Goal: Task Accomplishment & Management: Complete application form

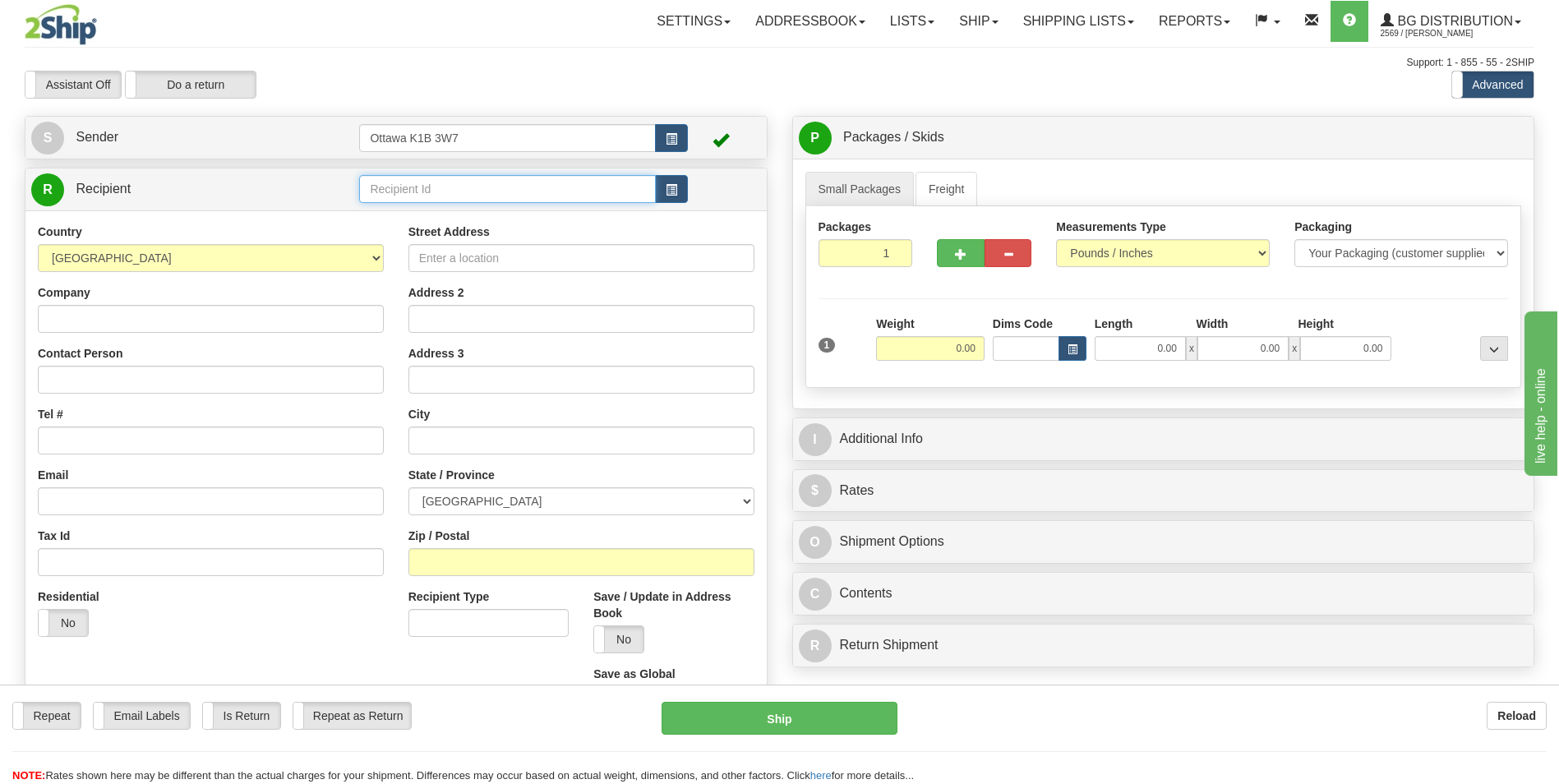
click at [450, 179] on input "text" at bounding box center [506, 189] width 296 height 28
click at [429, 218] on div "910840" at bounding box center [504, 214] width 280 height 18
type input "910840"
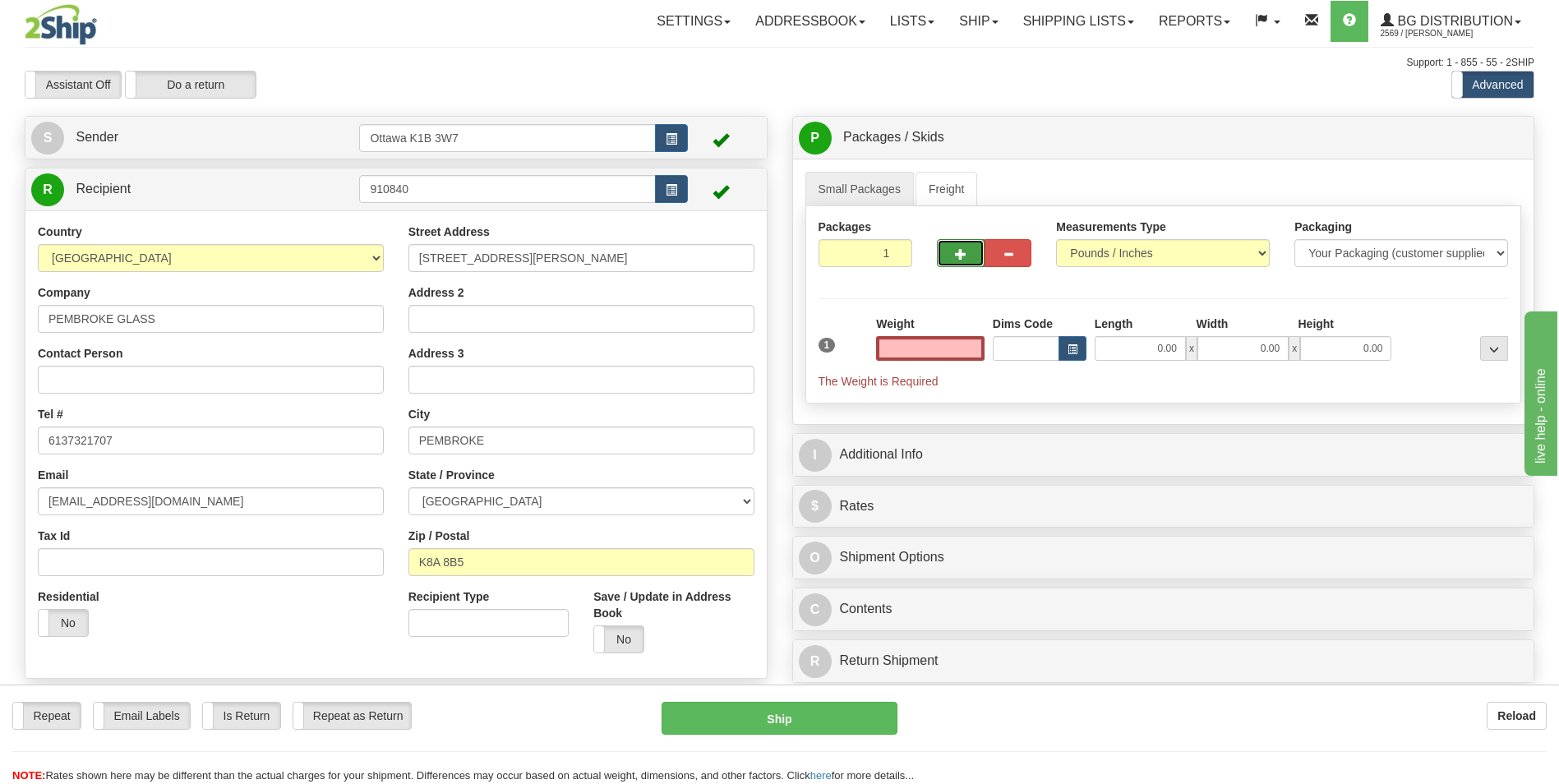
type input "0.00"
click at [961, 250] on span "button" at bounding box center [961, 254] width 12 height 11
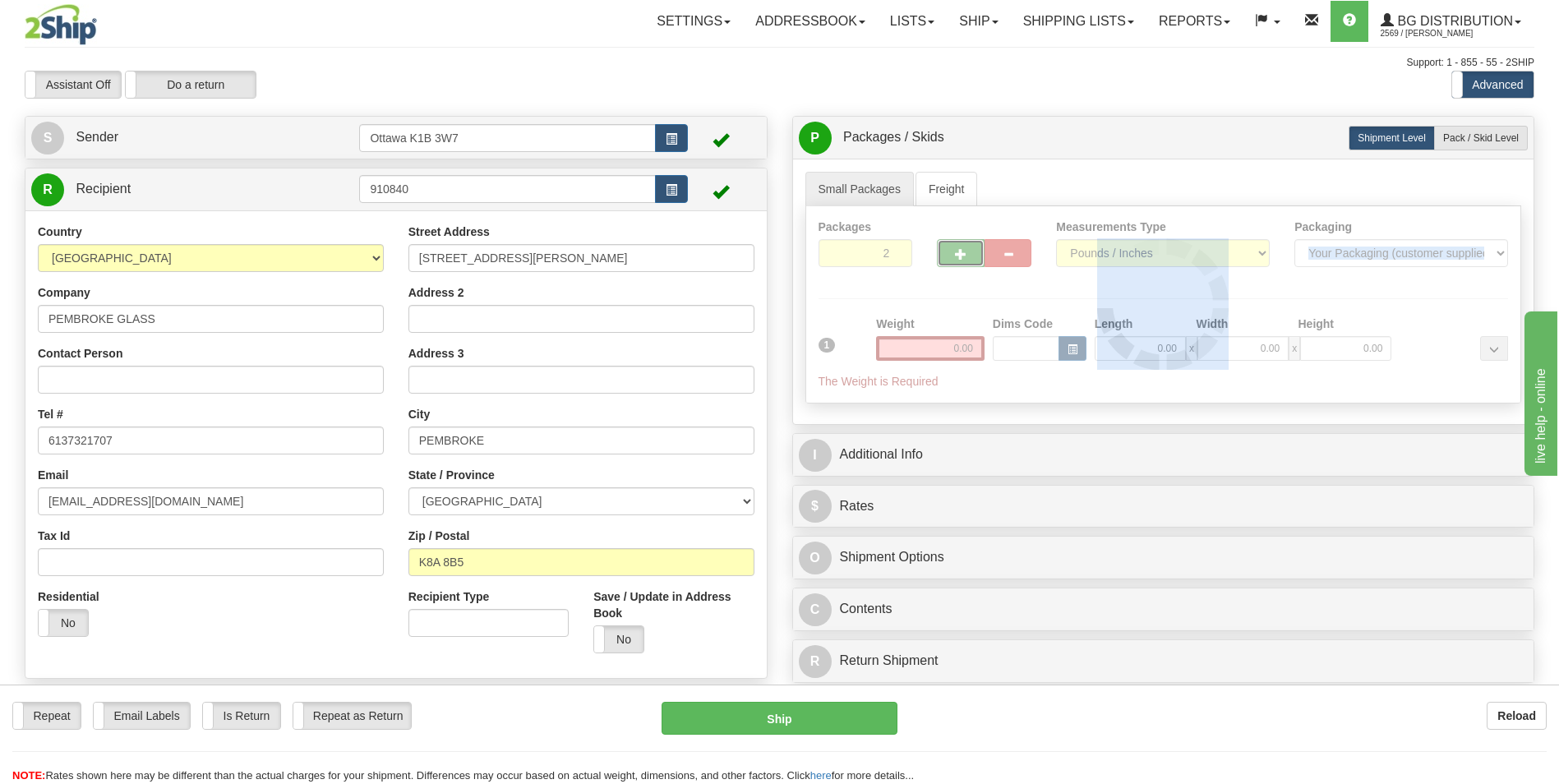
click at [961, 250] on div at bounding box center [1164, 304] width 715 height 196
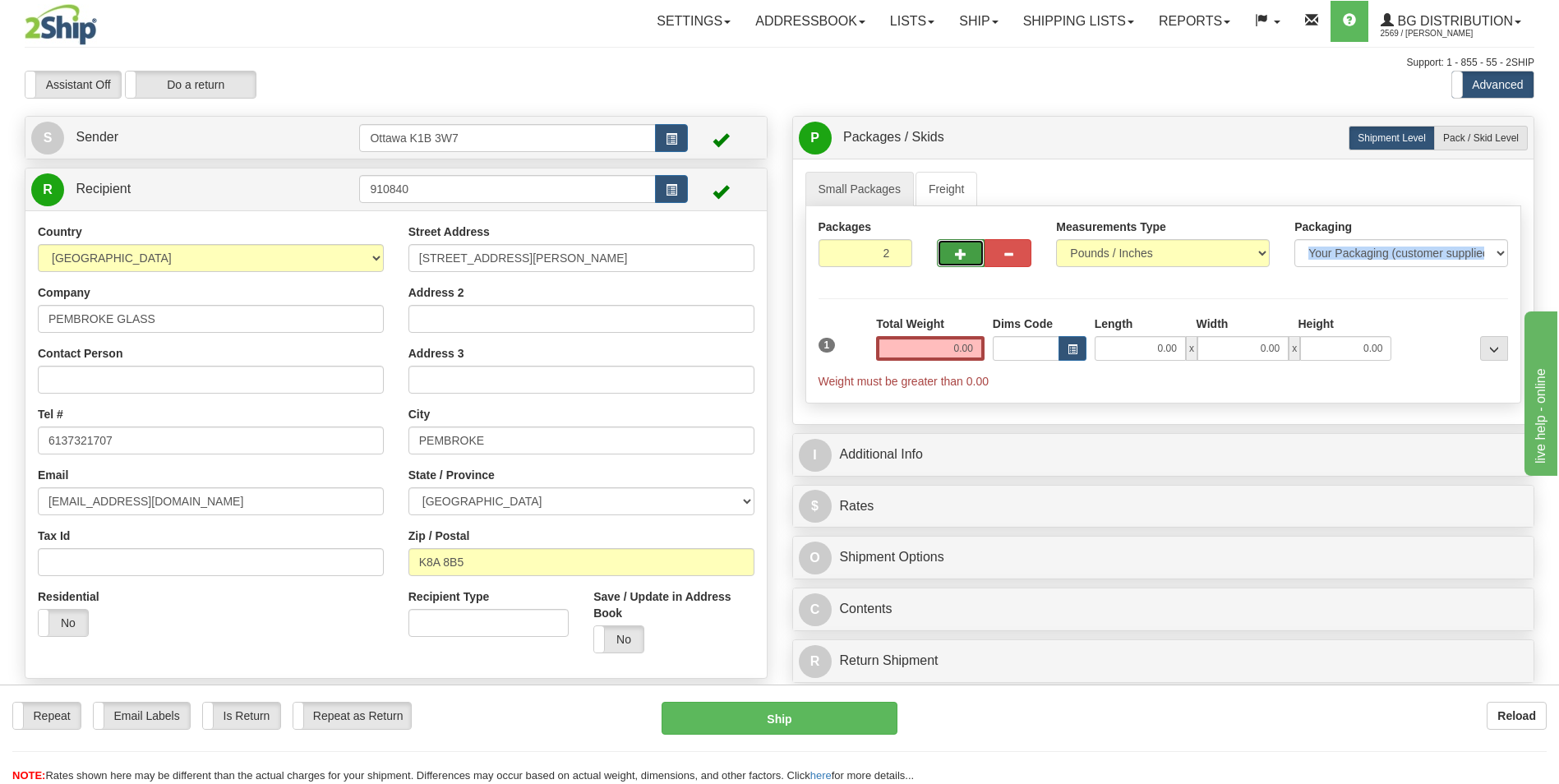
click at [961, 250] on span "button" at bounding box center [961, 254] width 12 height 11
type input "4"
click at [1483, 138] on span "Pack / Skid Level" at bounding box center [1480, 138] width 76 height 12
radio input "true"
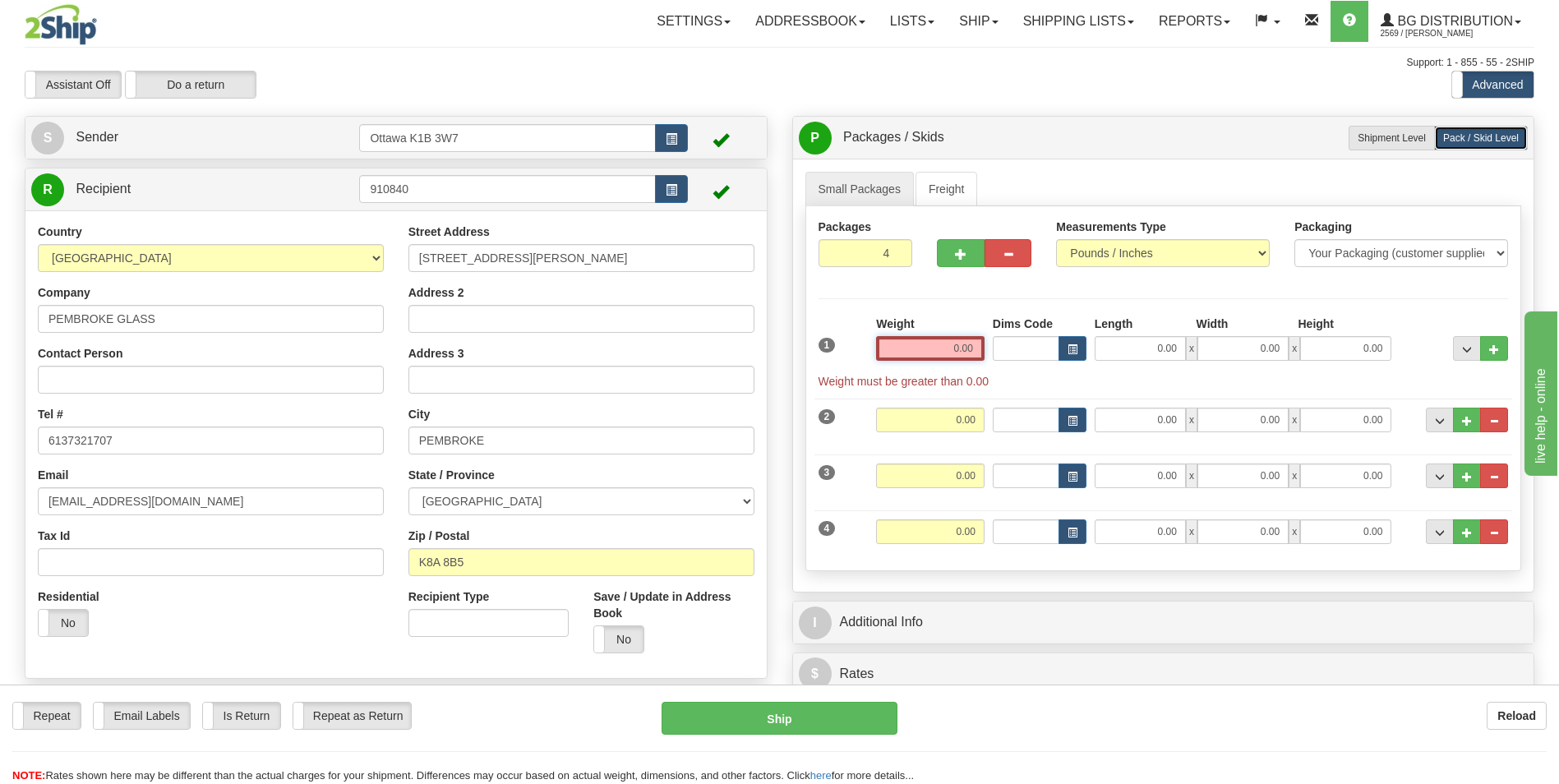
click at [947, 347] on input "0.00" at bounding box center [930, 348] width 108 height 25
type input "0.00"
click at [1166, 352] on input "0.00" at bounding box center [1139, 348] width 91 height 25
type input "93.00"
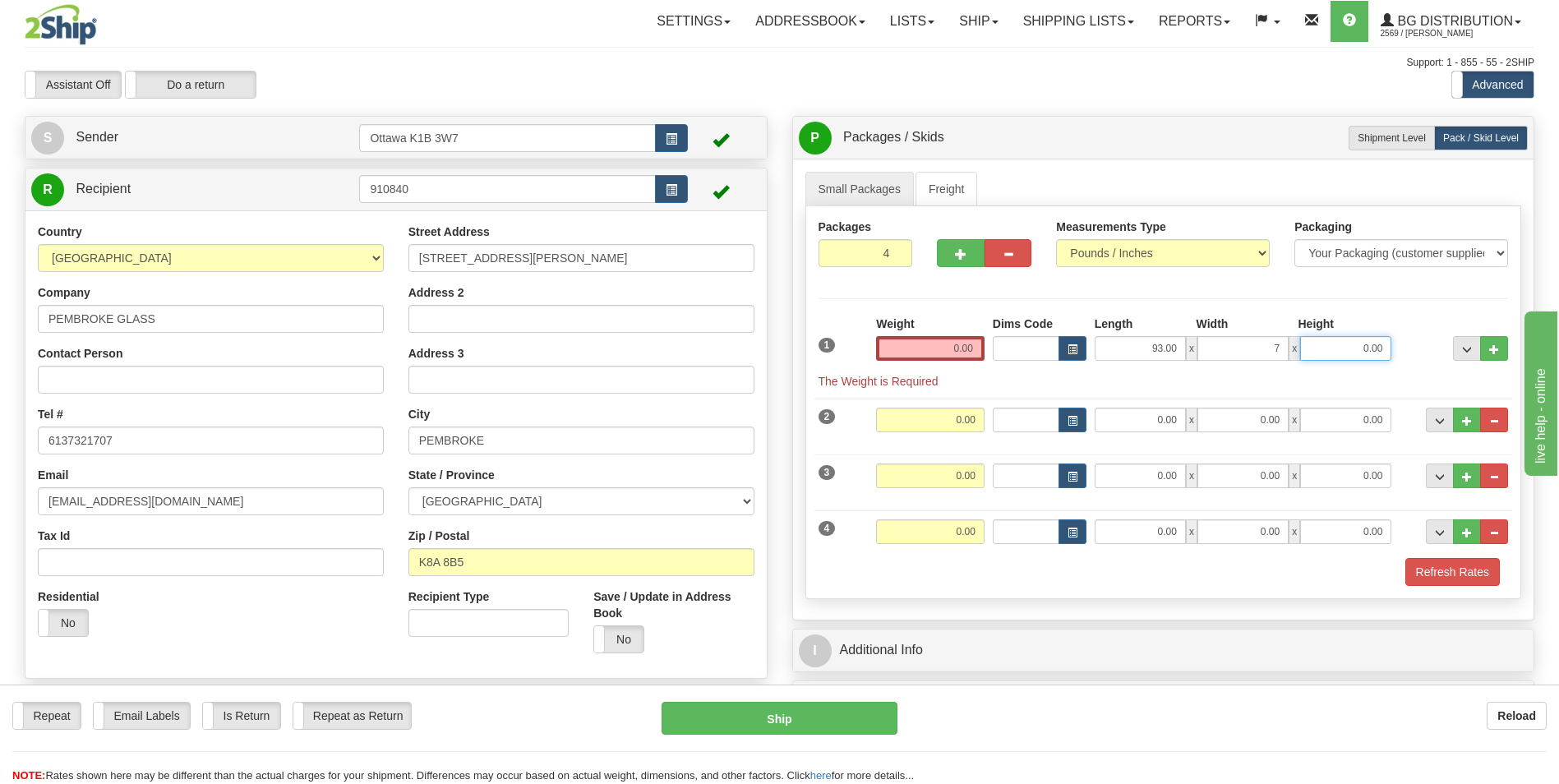
type input "7.00"
type input "5.00"
click at [834, 294] on div "Packages 4 4 Measurements Type" at bounding box center [1163, 403] width 716 height 393
click at [942, 351] on input "0.00" at bounding box center [930, 348] width 108 height 25
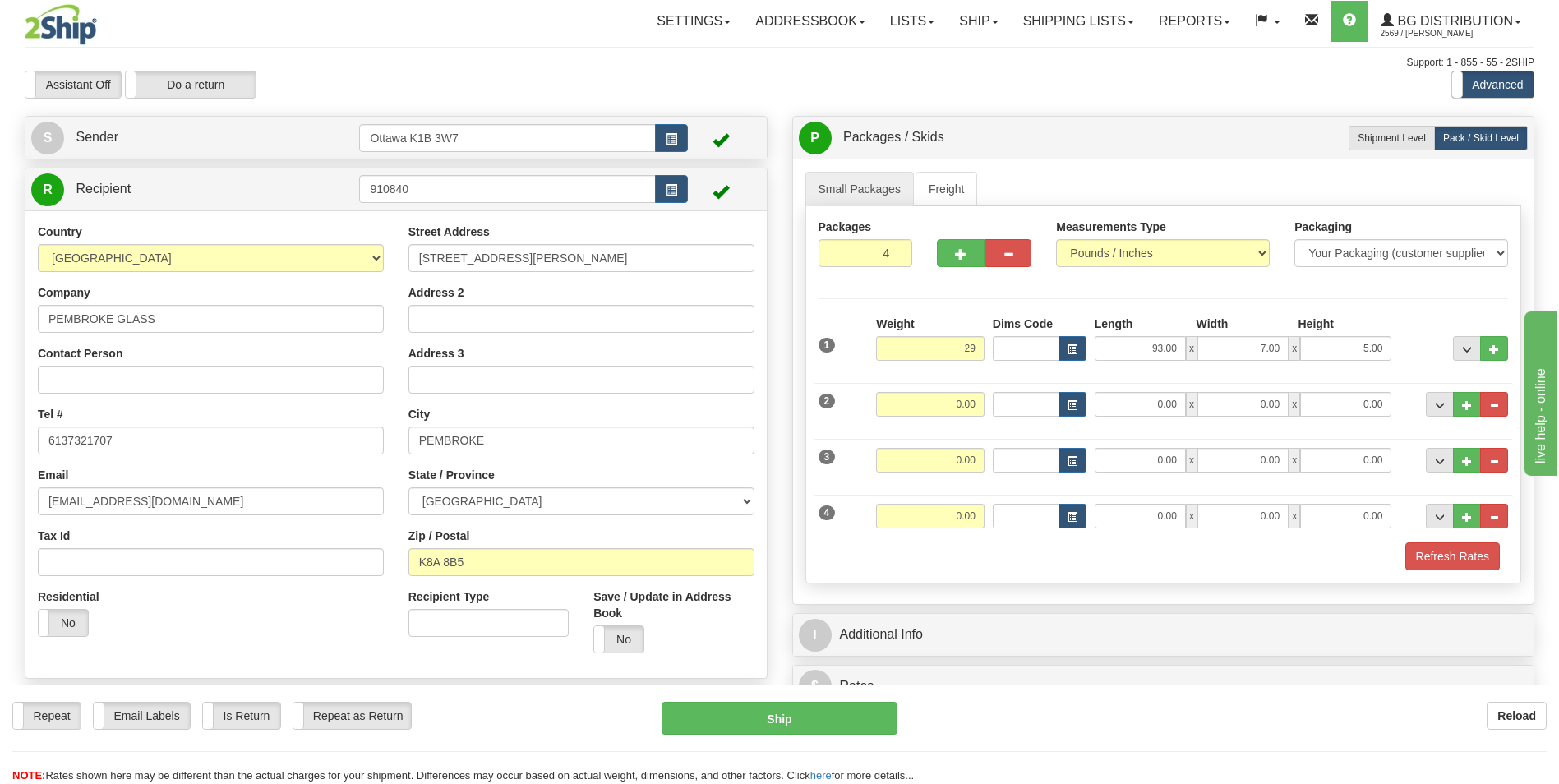
type input "29.00"
click at [950, 302] on div "Packages 4 4 Measurements Type" at bounding box center [1163, 394] width 716 height 377
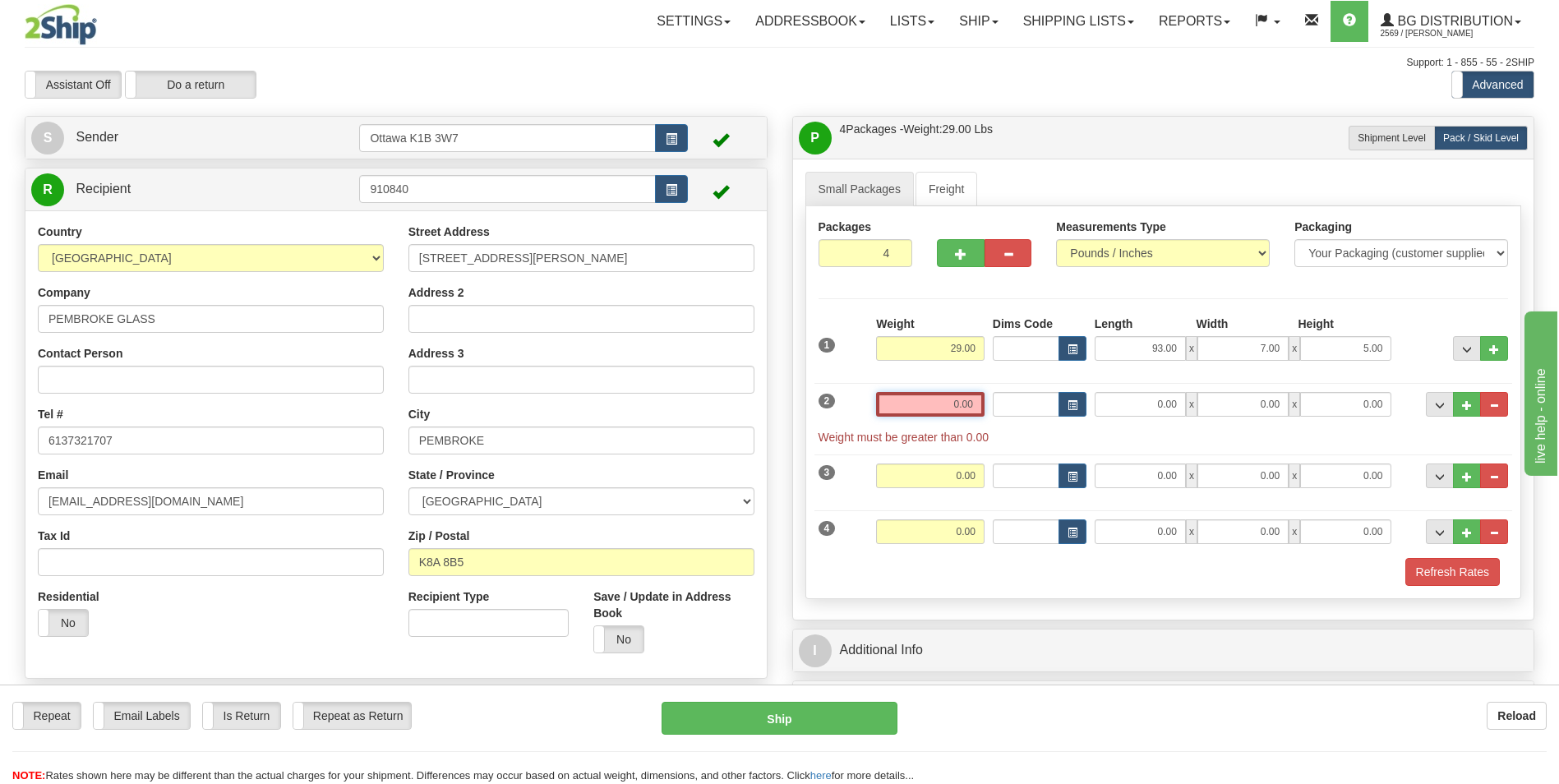
click at [968, 397] on input "0.00" at bounding box center [930, 404] width 108 height 25
type input "0.00"
click at [1175, 404] on input "0.00" at bounding box center [1139, 404] width 91 height 25
type input "42.00"
type input "8.00"
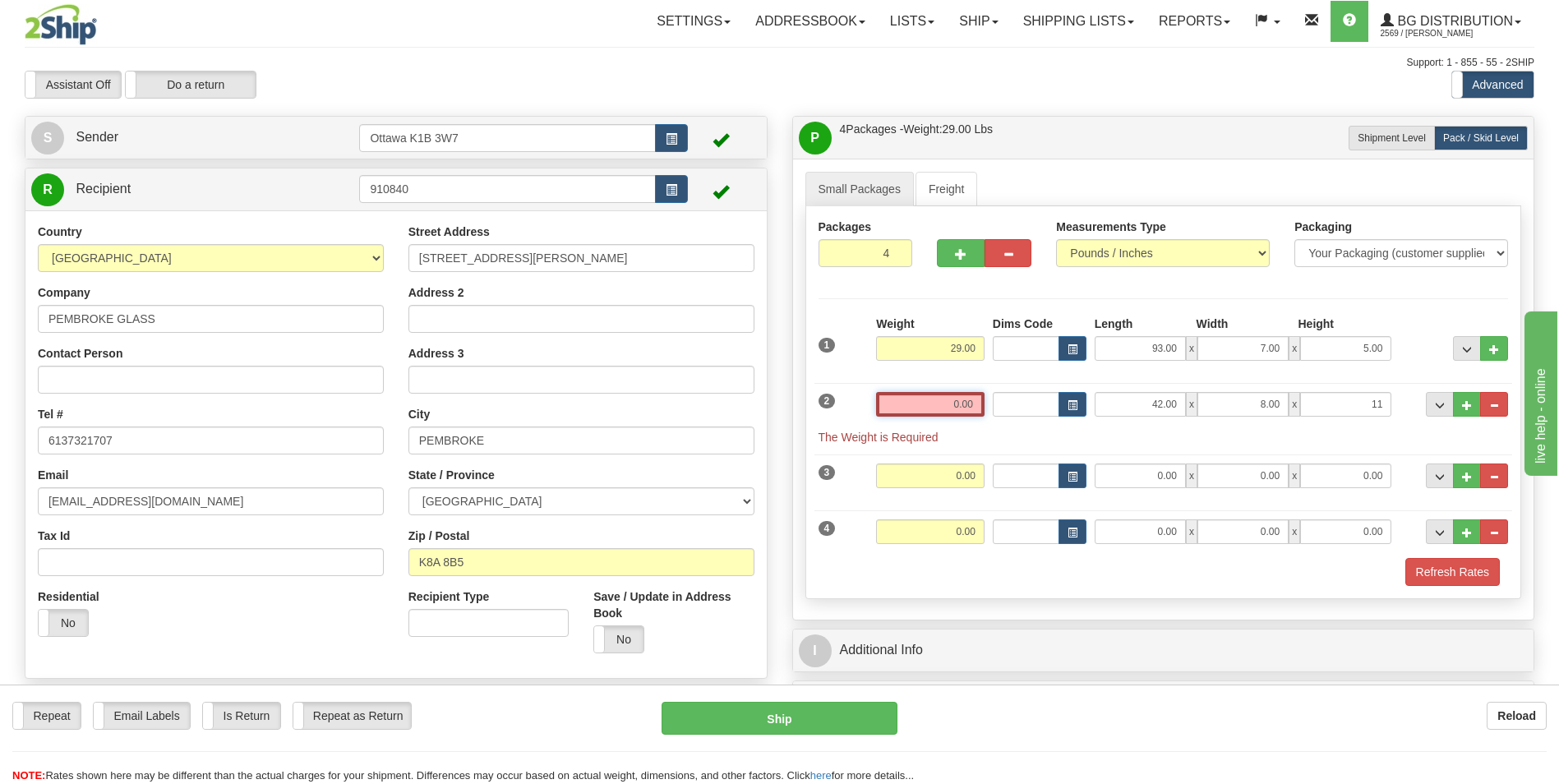
type input "11.00"
click at [962, 410] on input "0.00" at bounding box center [930, 404] width 108 height 25
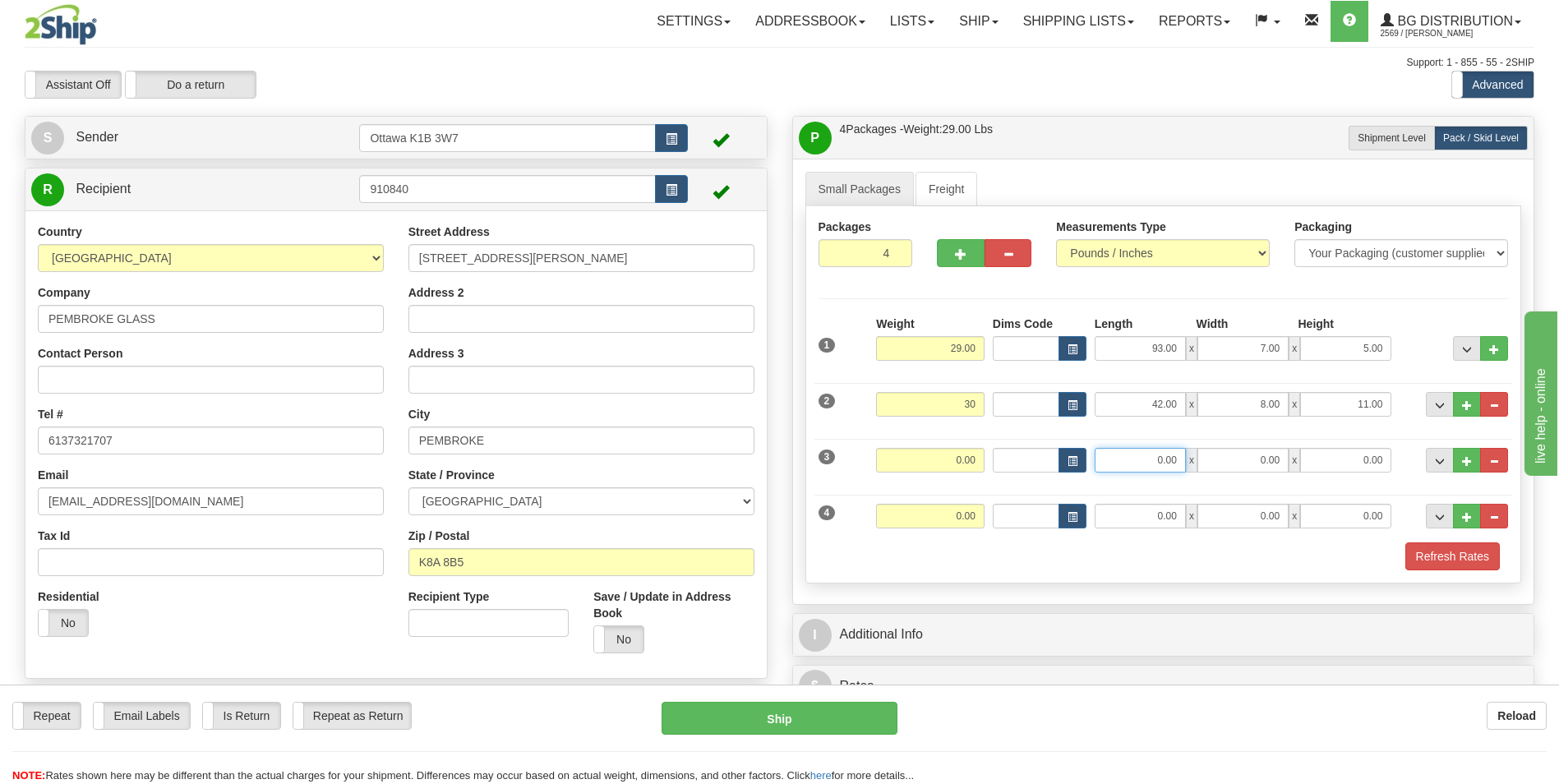
click at [1175, 460] on input "0.00" at bounding box center [1139, 460] width 91 height 25
type input "30.00"
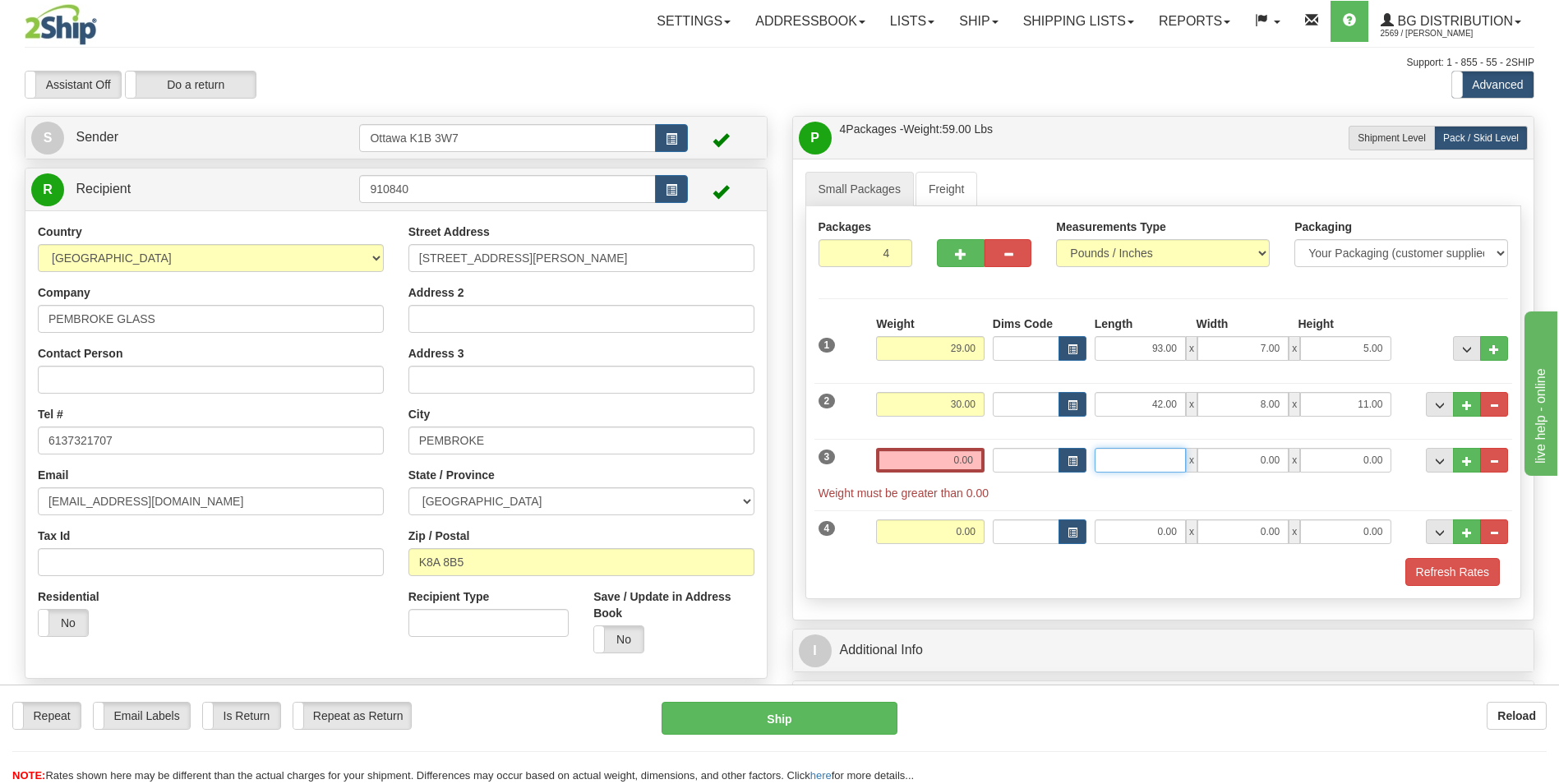
click at [1177, 462] on input "Length" at bounding box center [1139, 460] width 91 height 25
type input "29.00"
type input "17.00"
type input "5.00"
click at [948, 462] on input "0.00" at bounding box center [930, 460] width 108 height 25
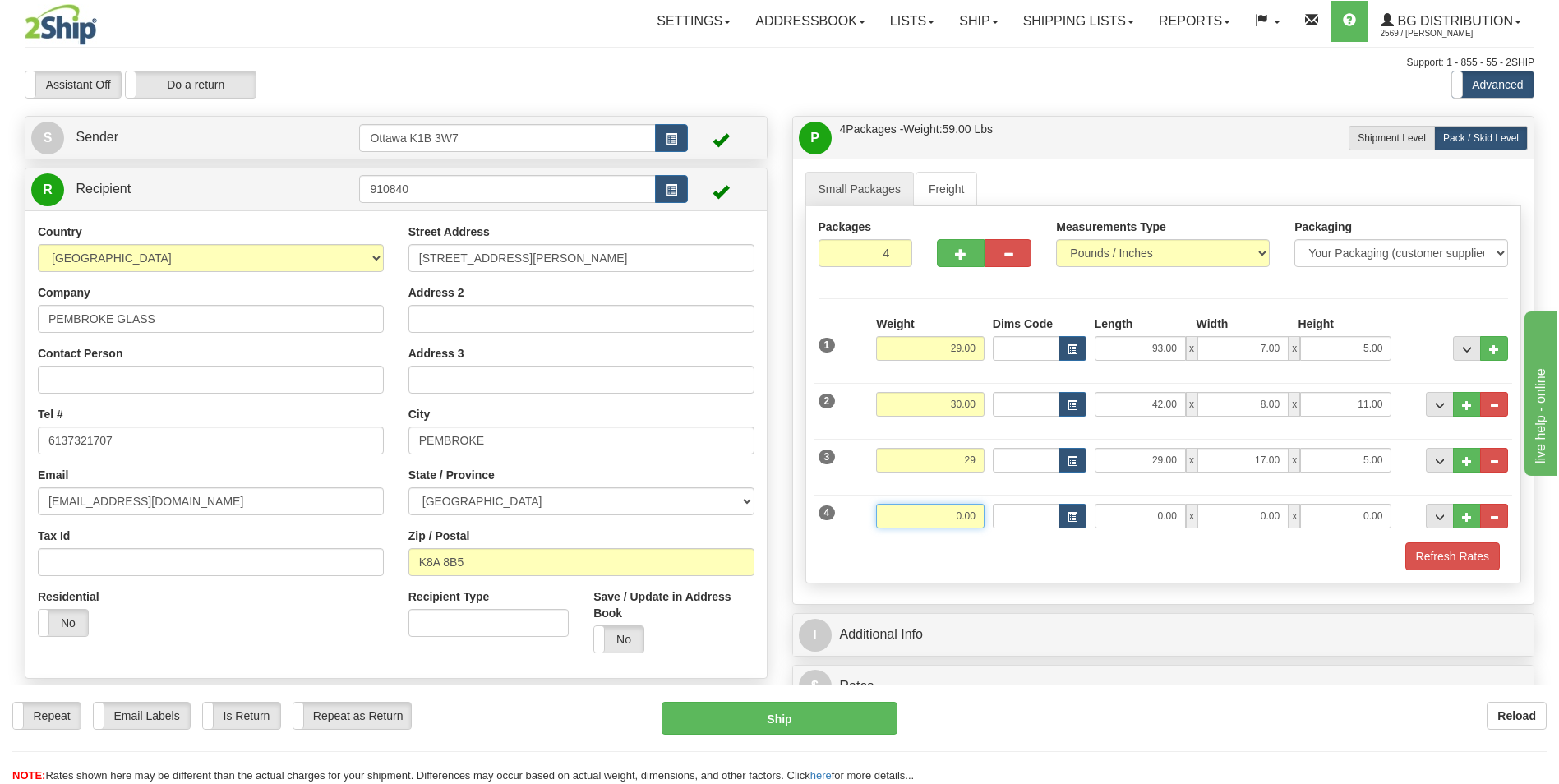
click at [957, 516] on input "0.00" at bounding box center [930, 516] width 108 height 25
type input "29.00"
click at [1180, 516] on input "0.00" at bounding box center [1139, 516] width 91 height 25
type input "29.00"
drag, startPoint x: 1272, startPoint y: 512, endPoint x: 1322, endPoint y: 678, distance: 173.4
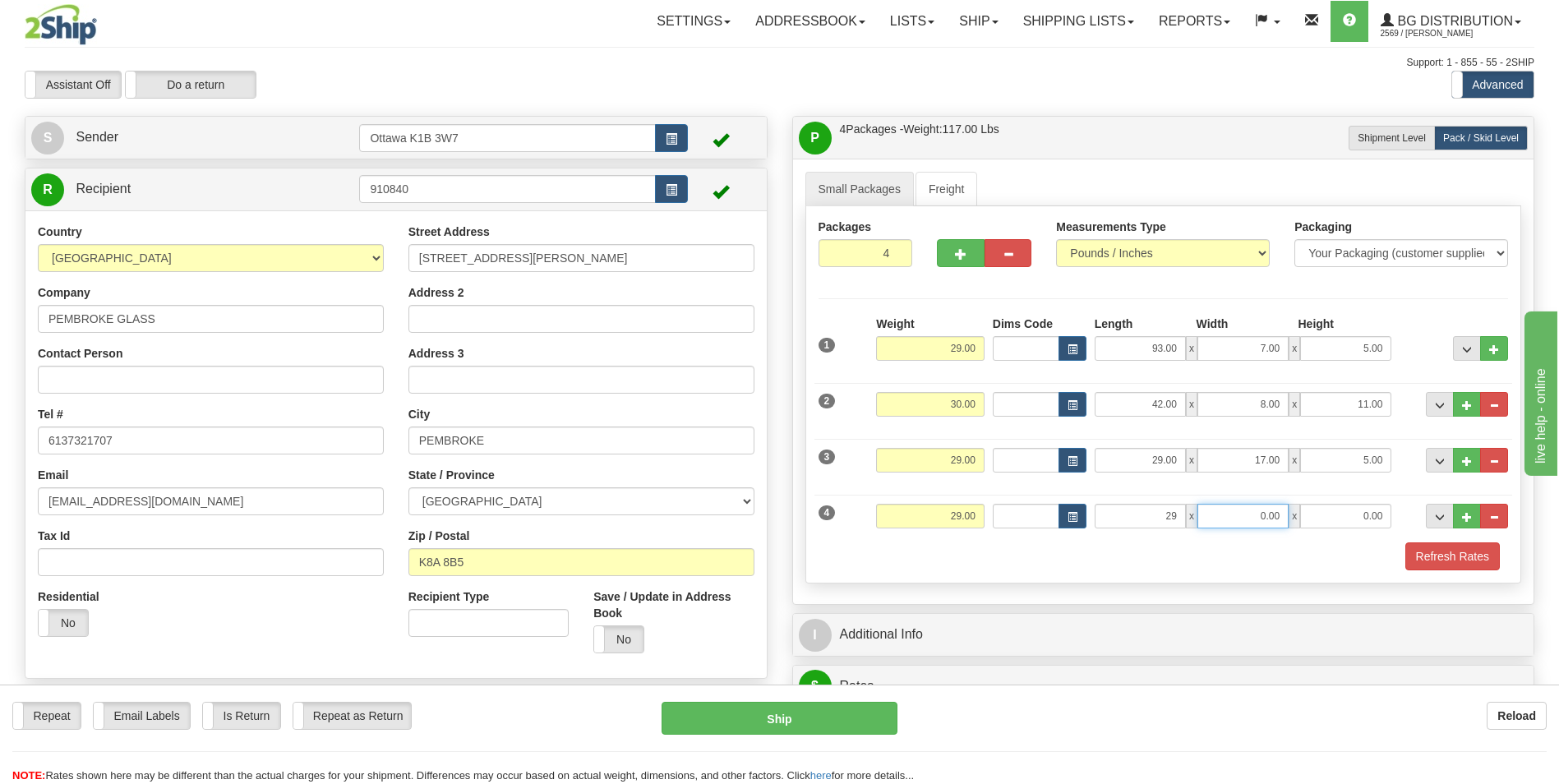
click at [1272, 512] on input "0.00" at bounding box center [1243, 516] width 91 height 25
type input "29.00"
click at [1365, 517] on input "0.00" at bounding box center [1345, 516] width 91 height 25
type input "17.00"
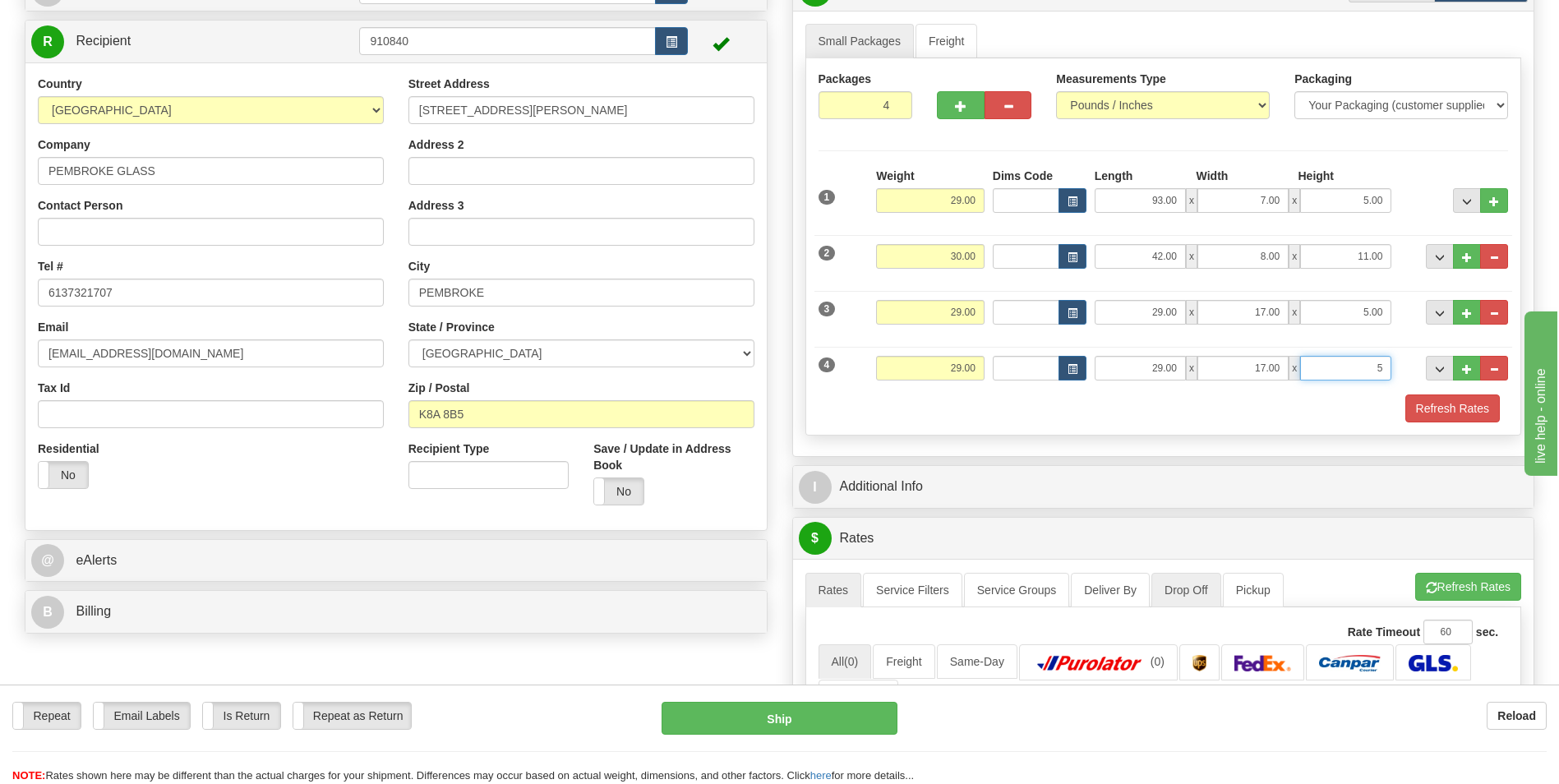
scroll to position [164, 0]
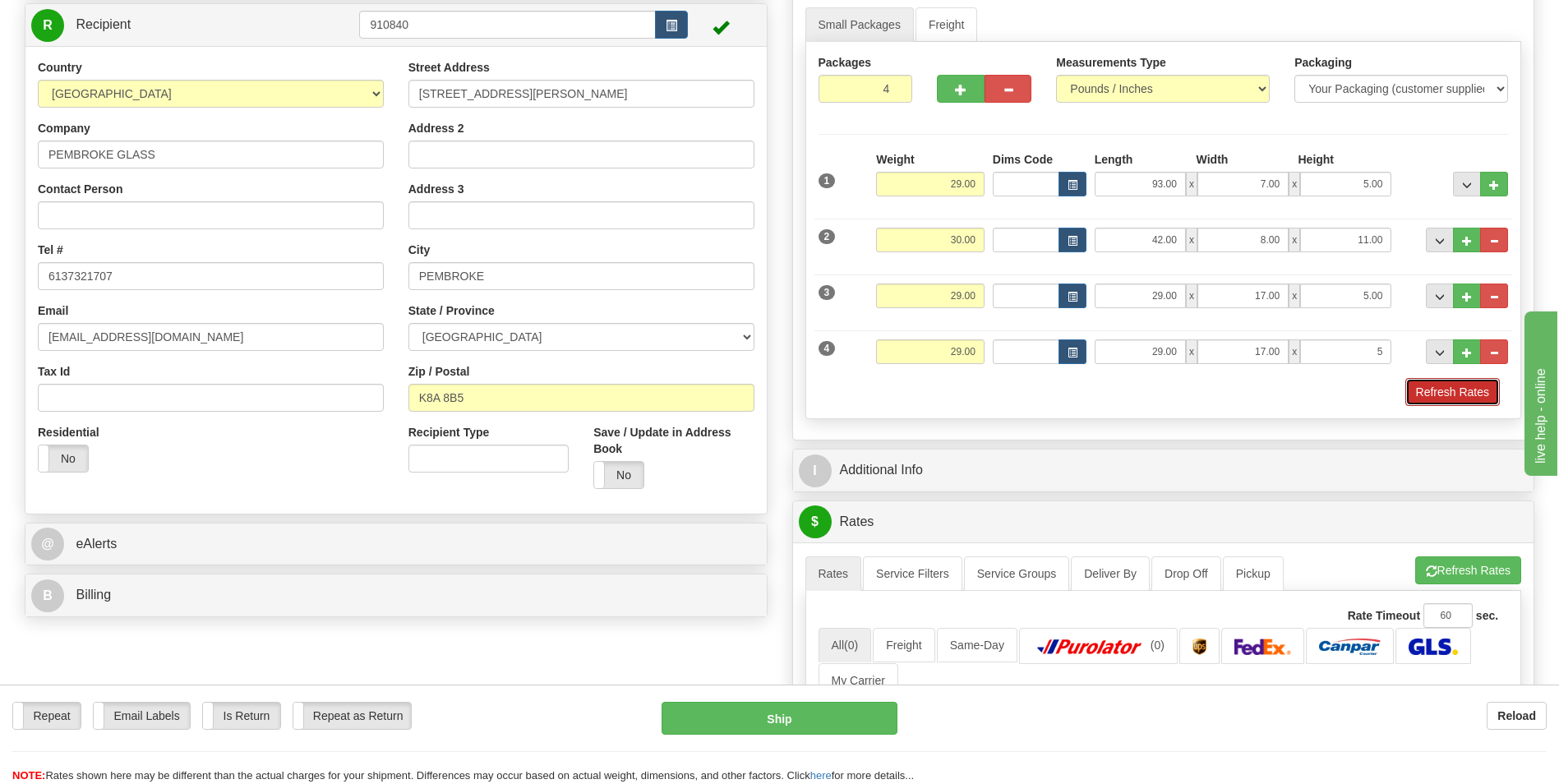
type input "5.00"
click at [1443, 390] on button "Refresh Rates" at bounding box center [1452, 391] width 95 height 28
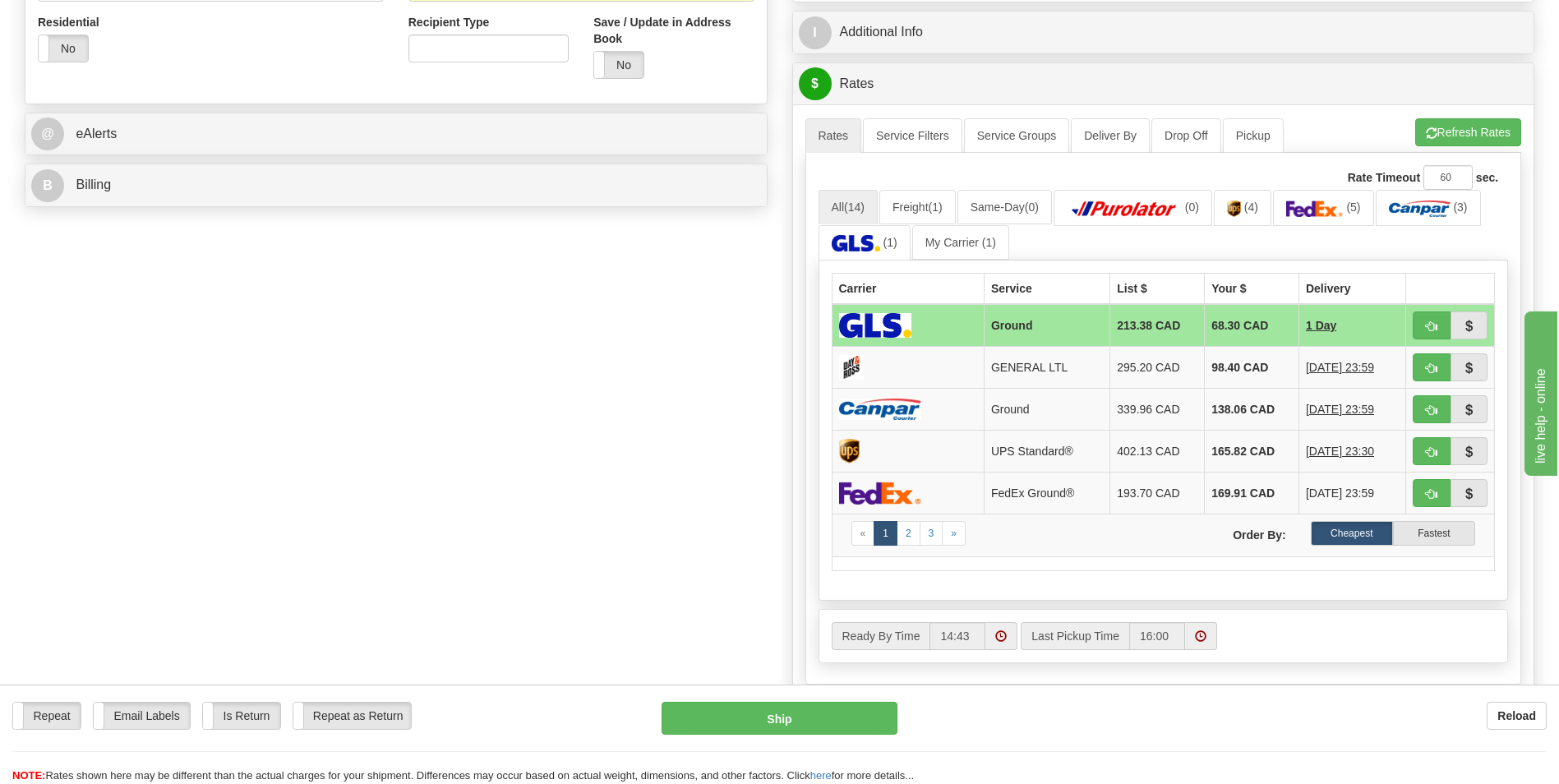
scroll to position [575, 0]
click at [1485, 120] on button "Refresh Rates" at bounding box center [1468, 131] width 106 height 28
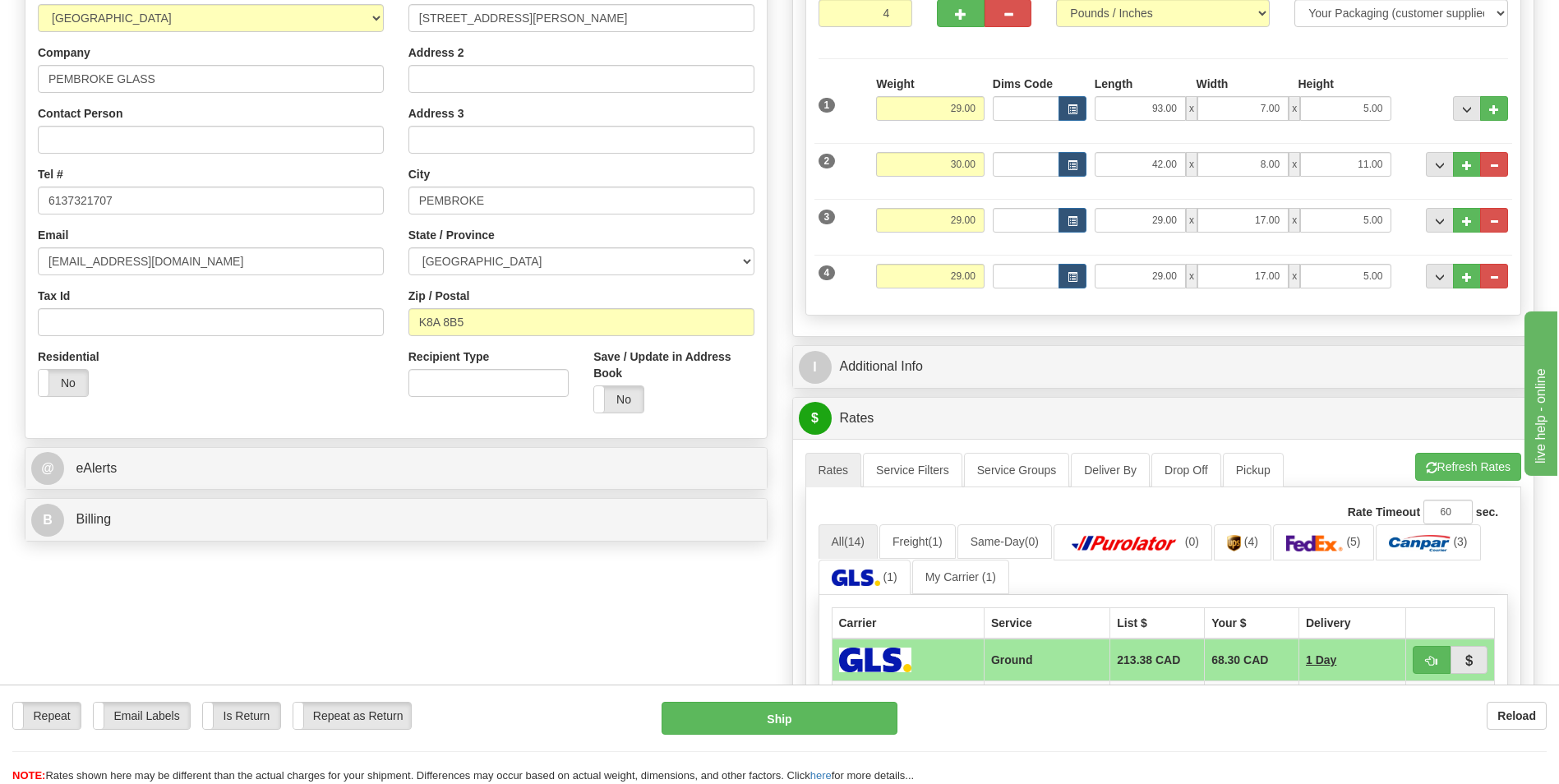
scroll to position [410, 0]
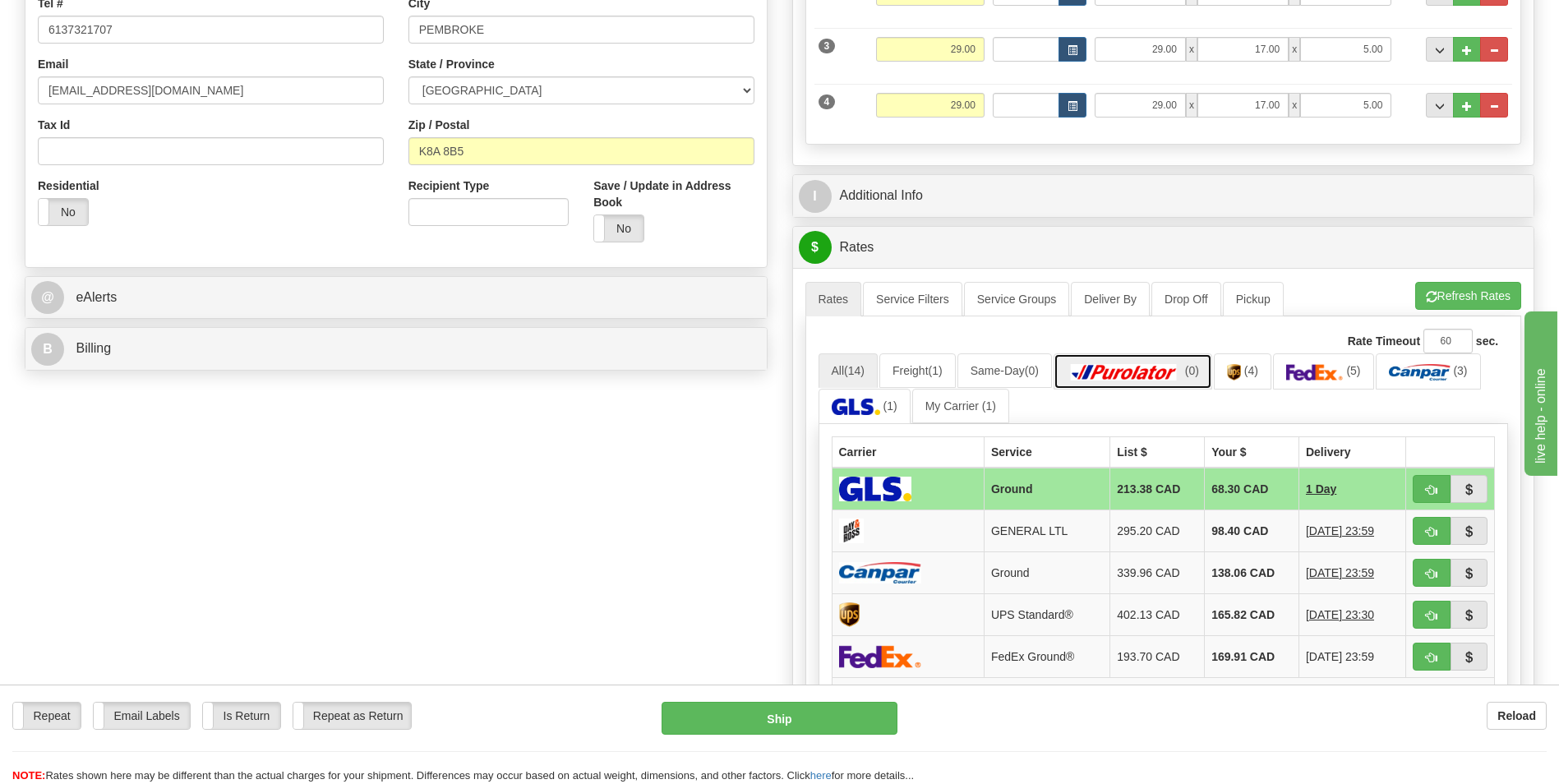
click at [1159, 380] on img at bounding box center [1124, 372] width 115 height 16
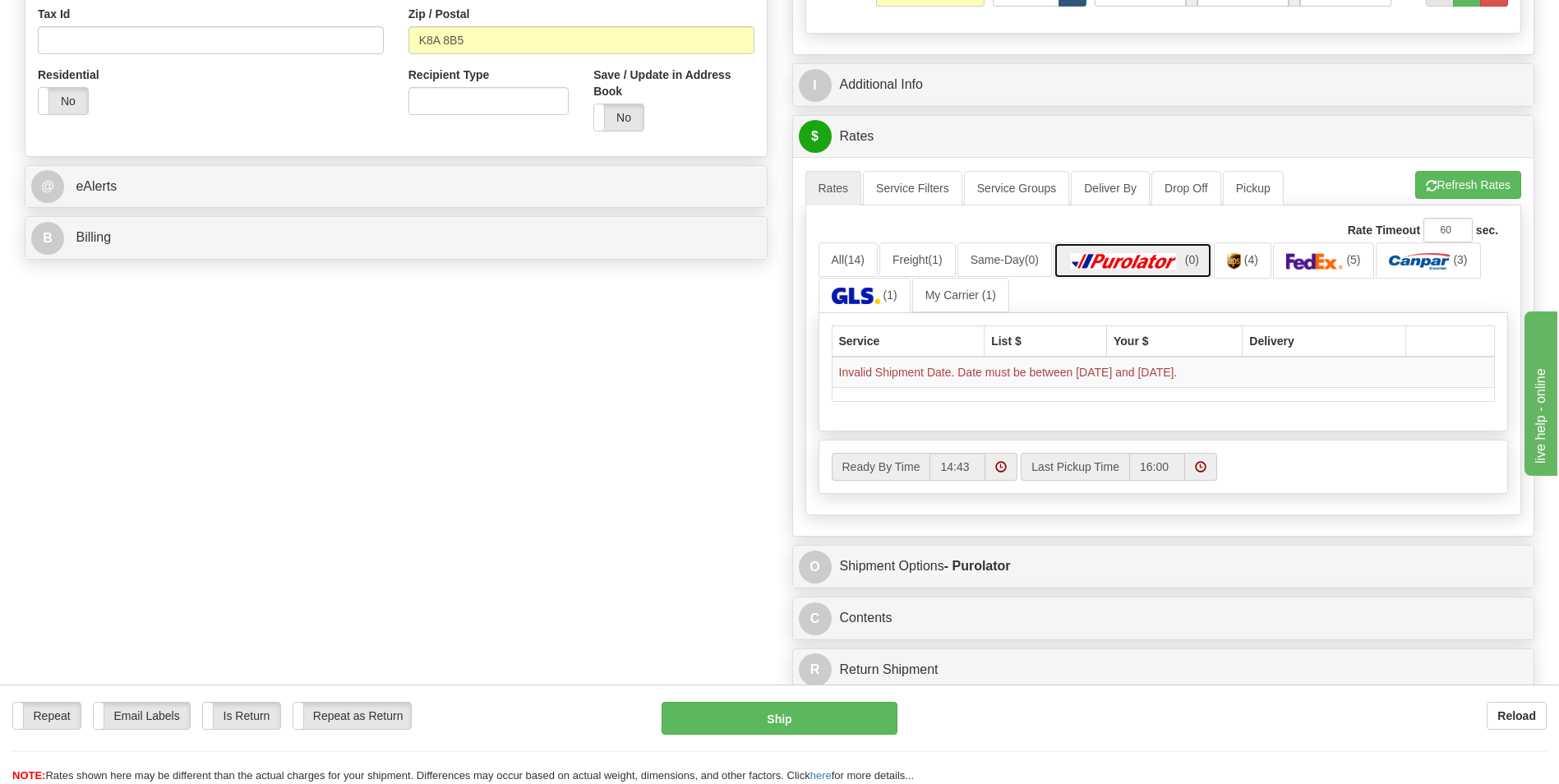
scroll to position [246, 0]
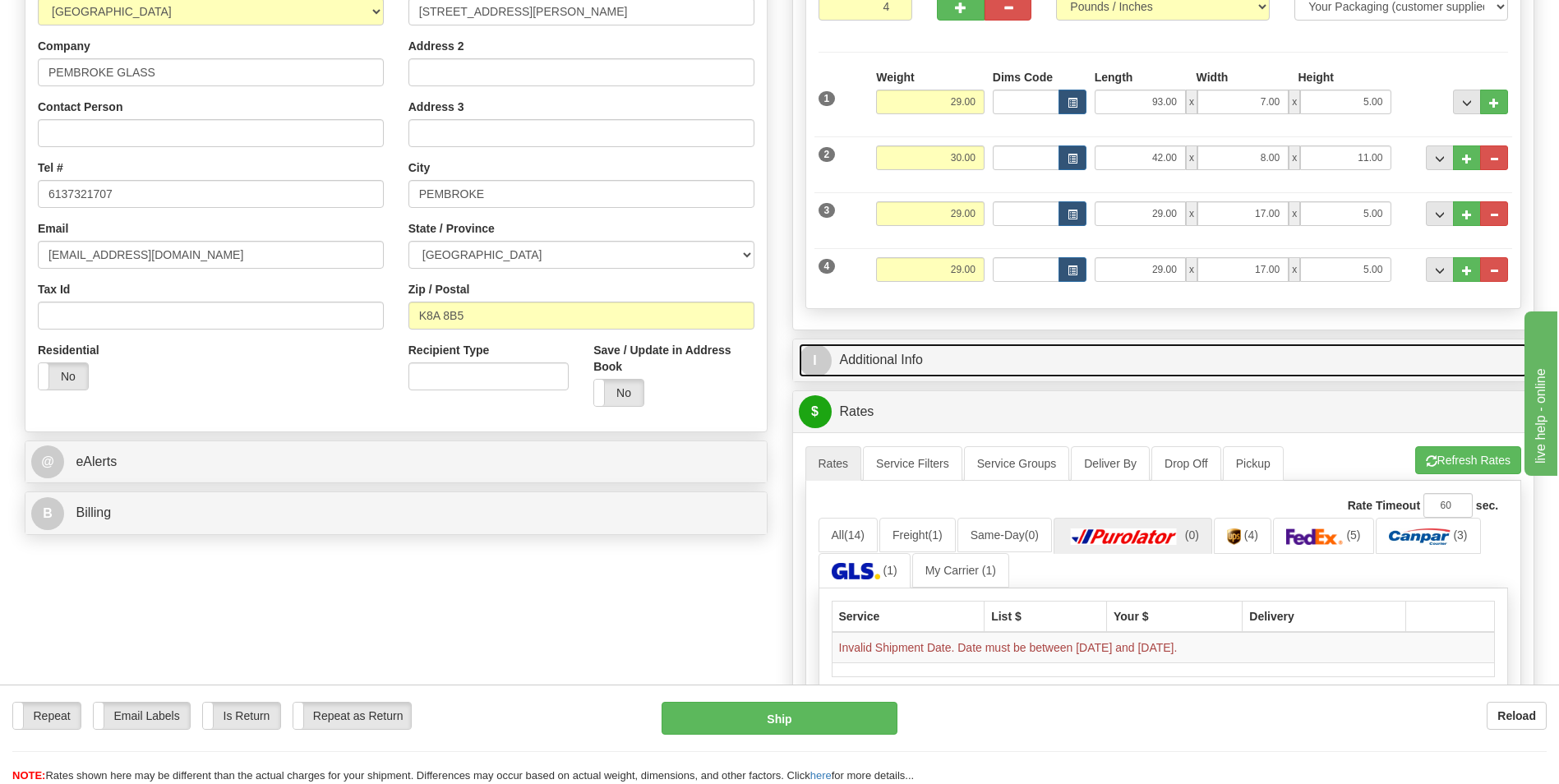
click at [912, 363] on link "I Additional Info" at bounding box center [1163, 359] width 730 height 34
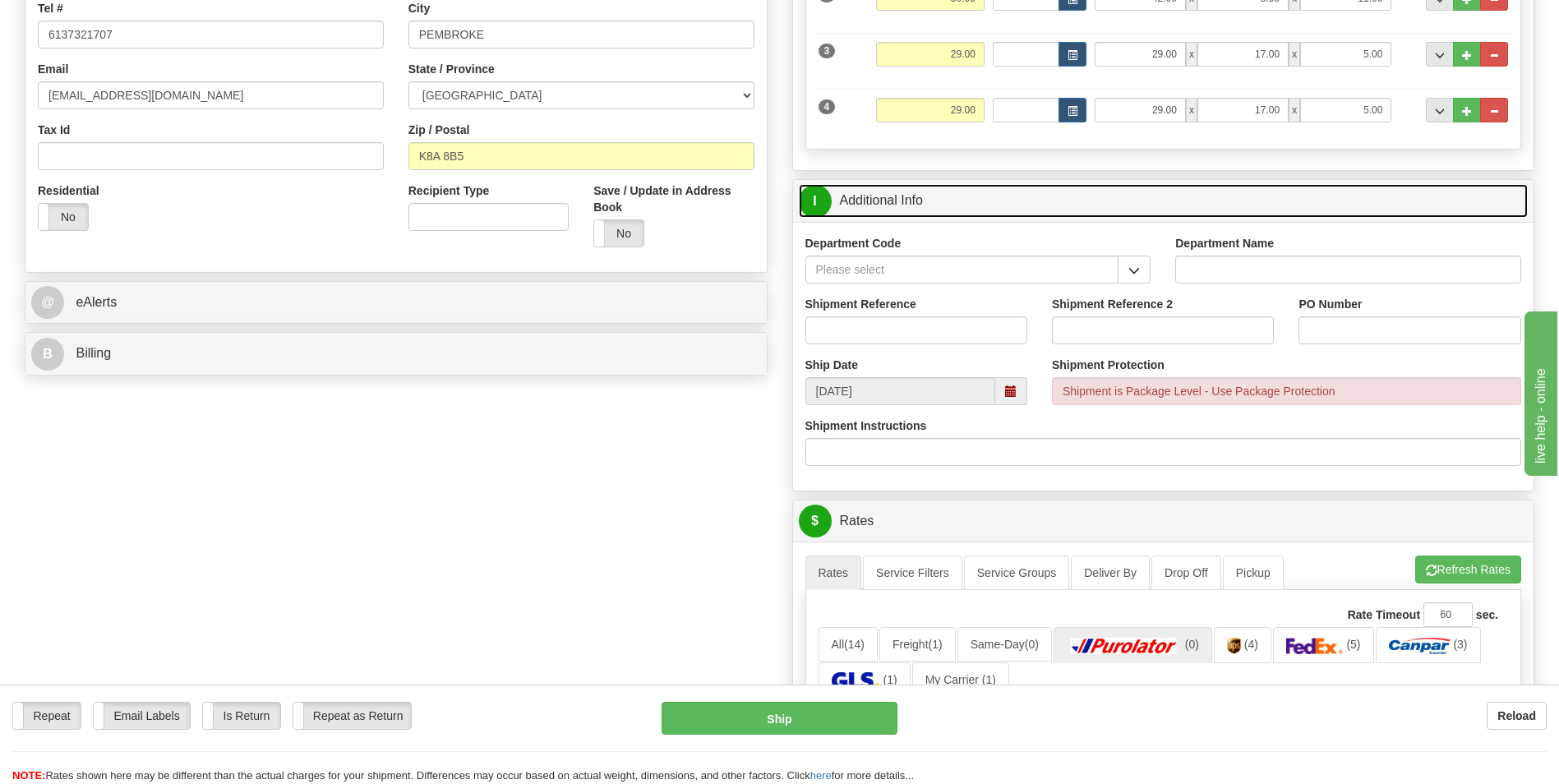
scroll to position [410, 0]
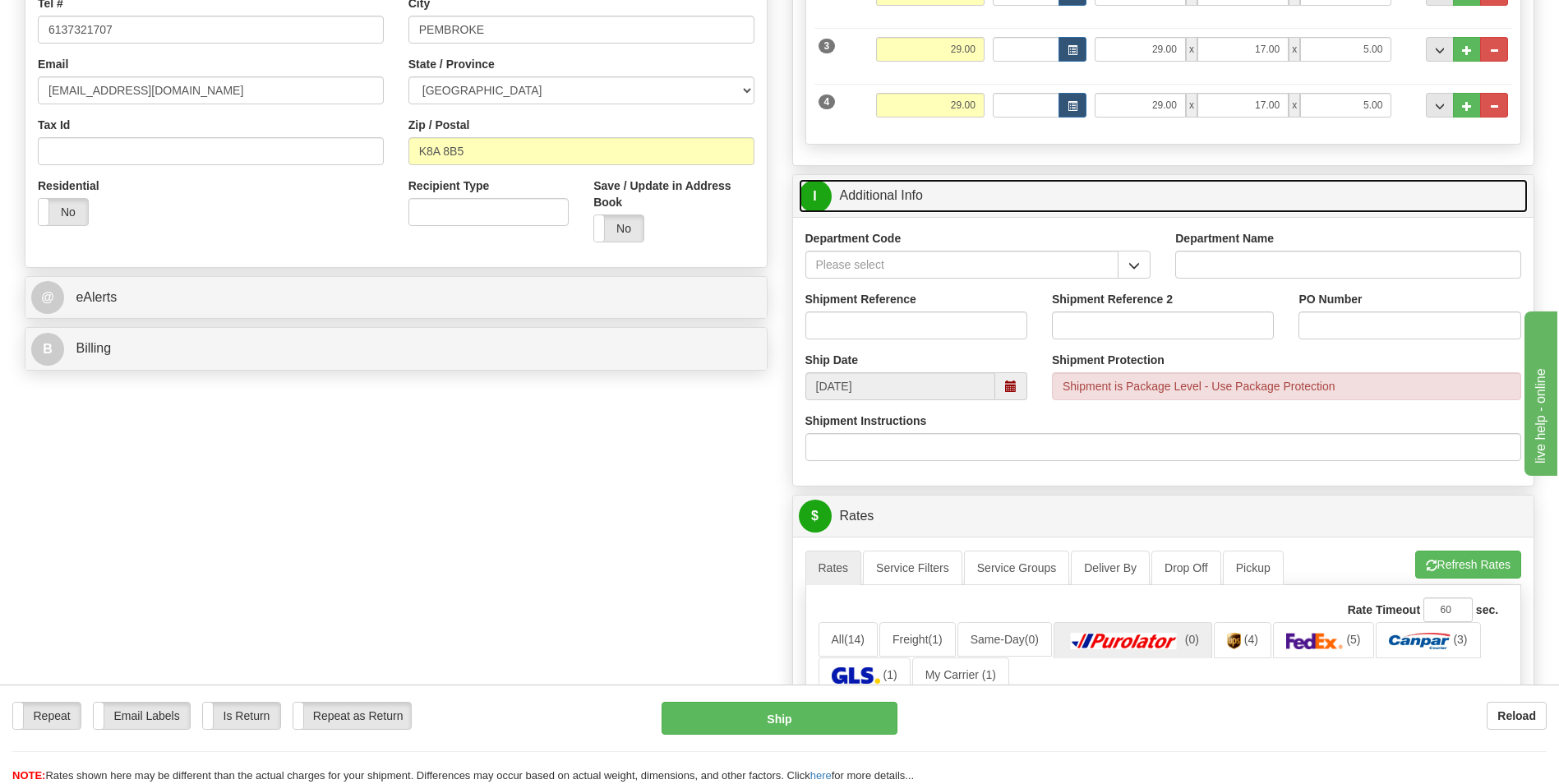
click at [1014, 389] on span at bounding box center [1011, 386] width 12 height 12
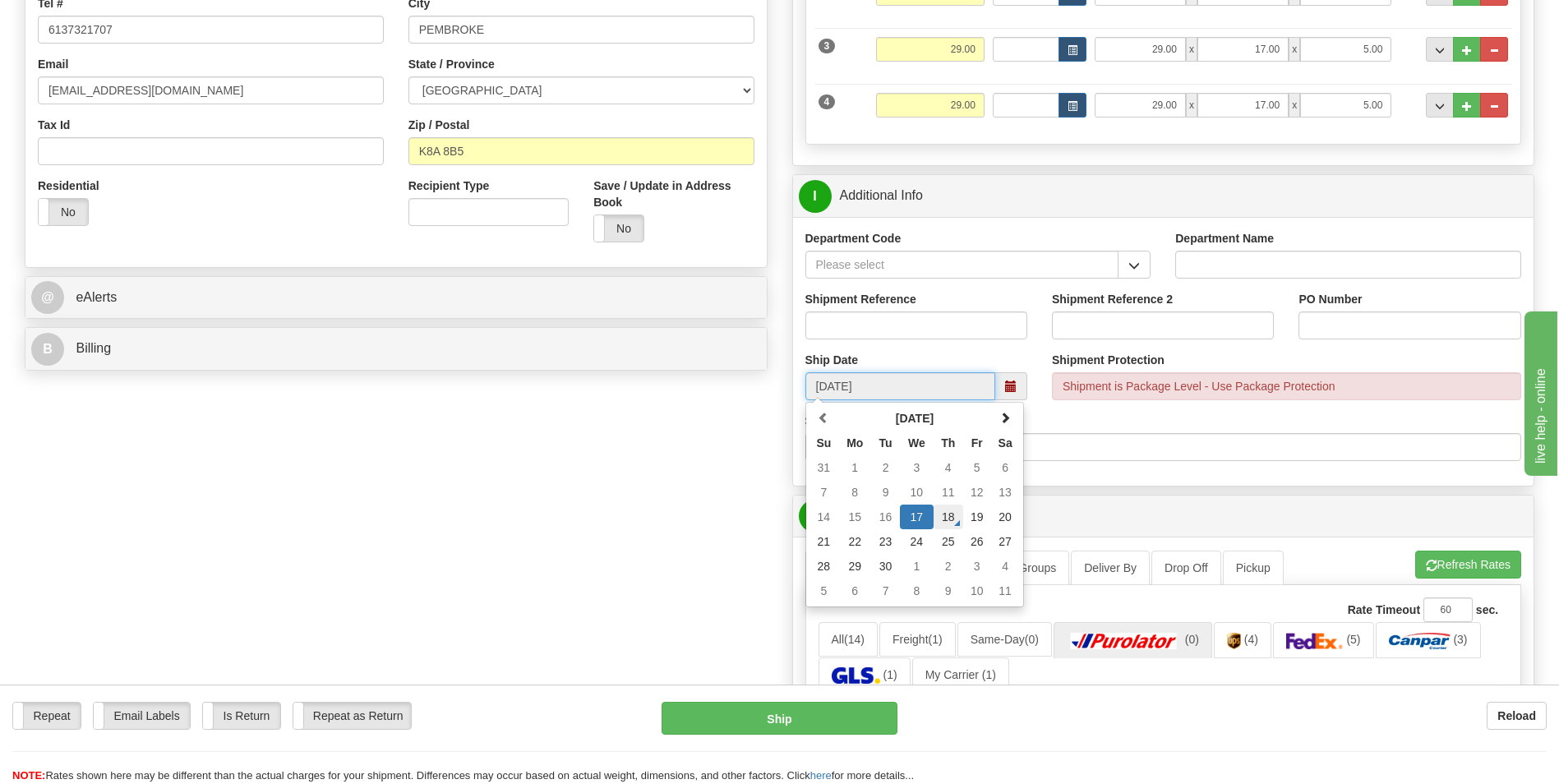
click at [953, 518] on td "18" at bounding box center [948, 517] width 30 height 25
type input "[DATE]"
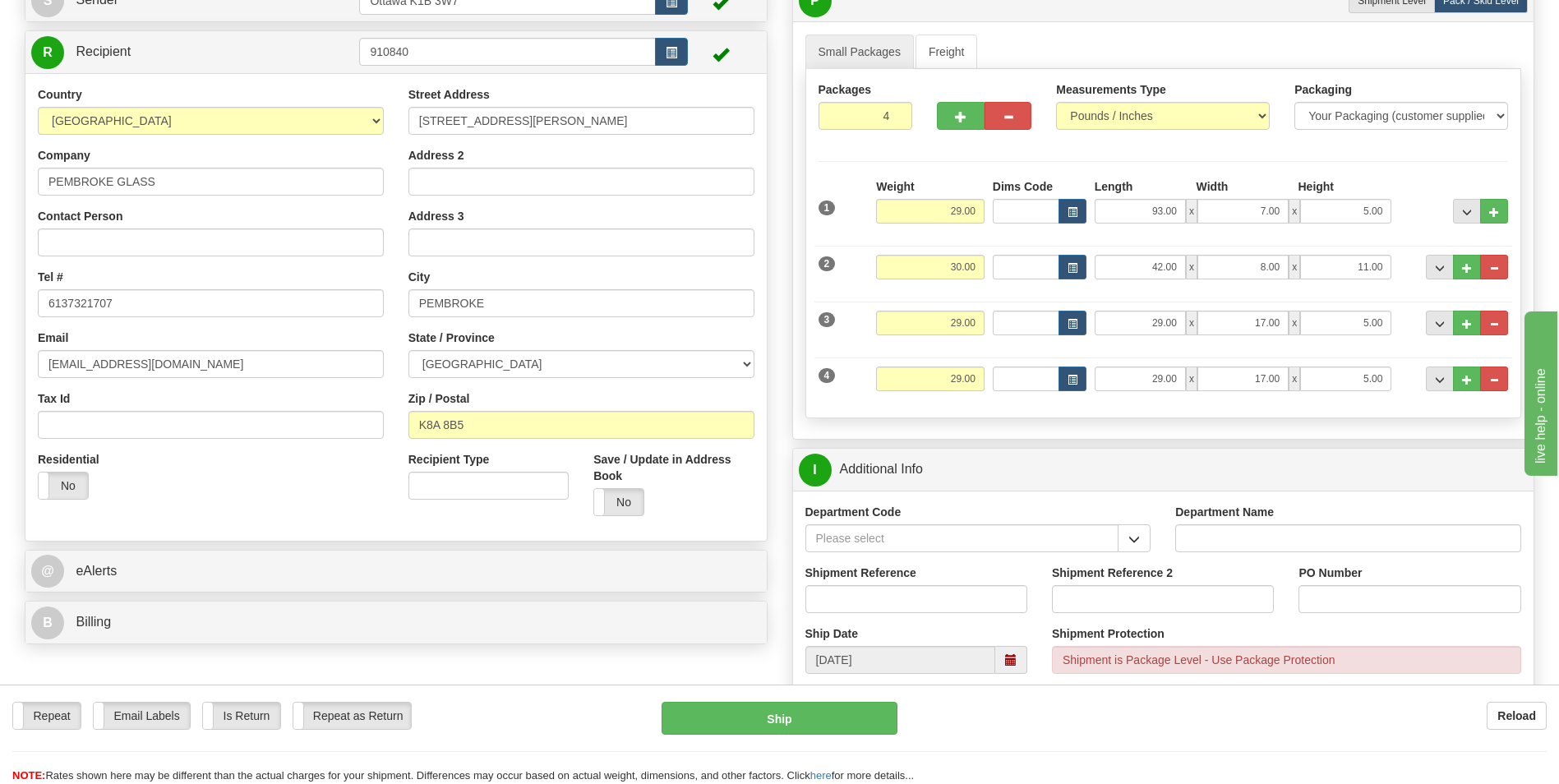
scroll to position [0, 0]
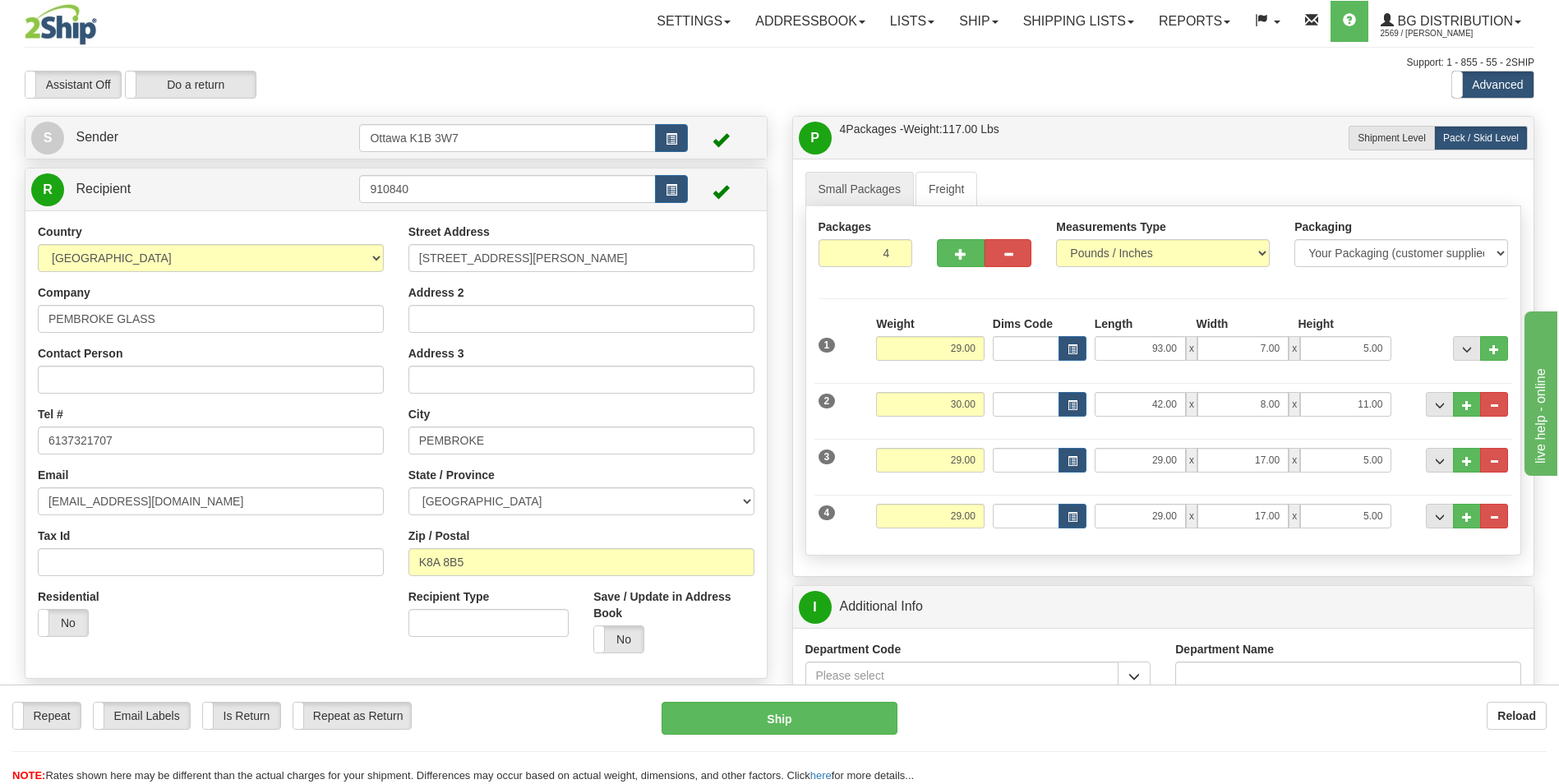
click at [183, 28] on div at bounding box center [144, 24] width 239 height 41
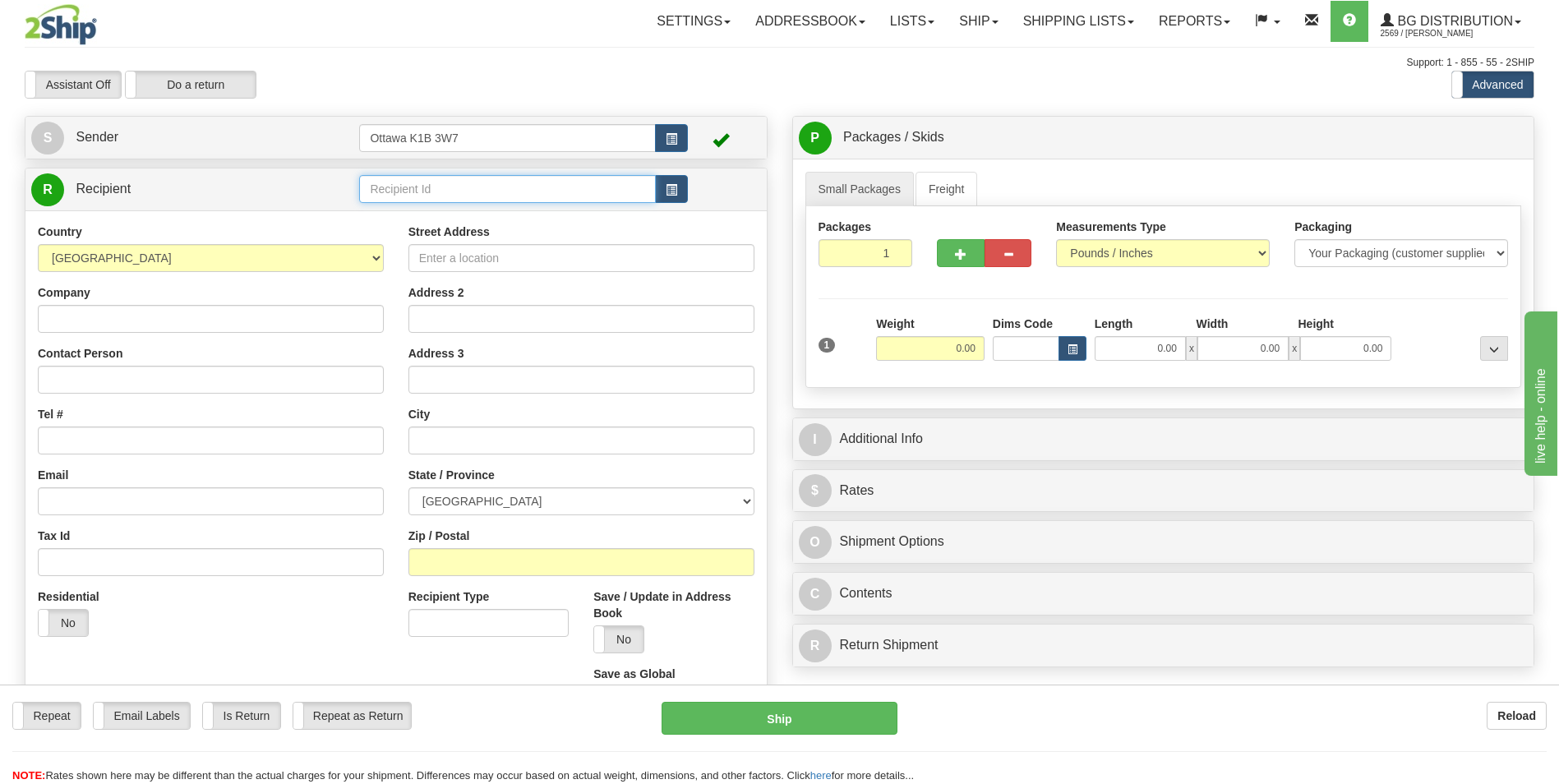
click at [516, 183] on input "text" at bounding box center [506, 189] width 296 height 28
click at [957, 249] on span "button" at bounding box center [961, 254] width 12 height 11
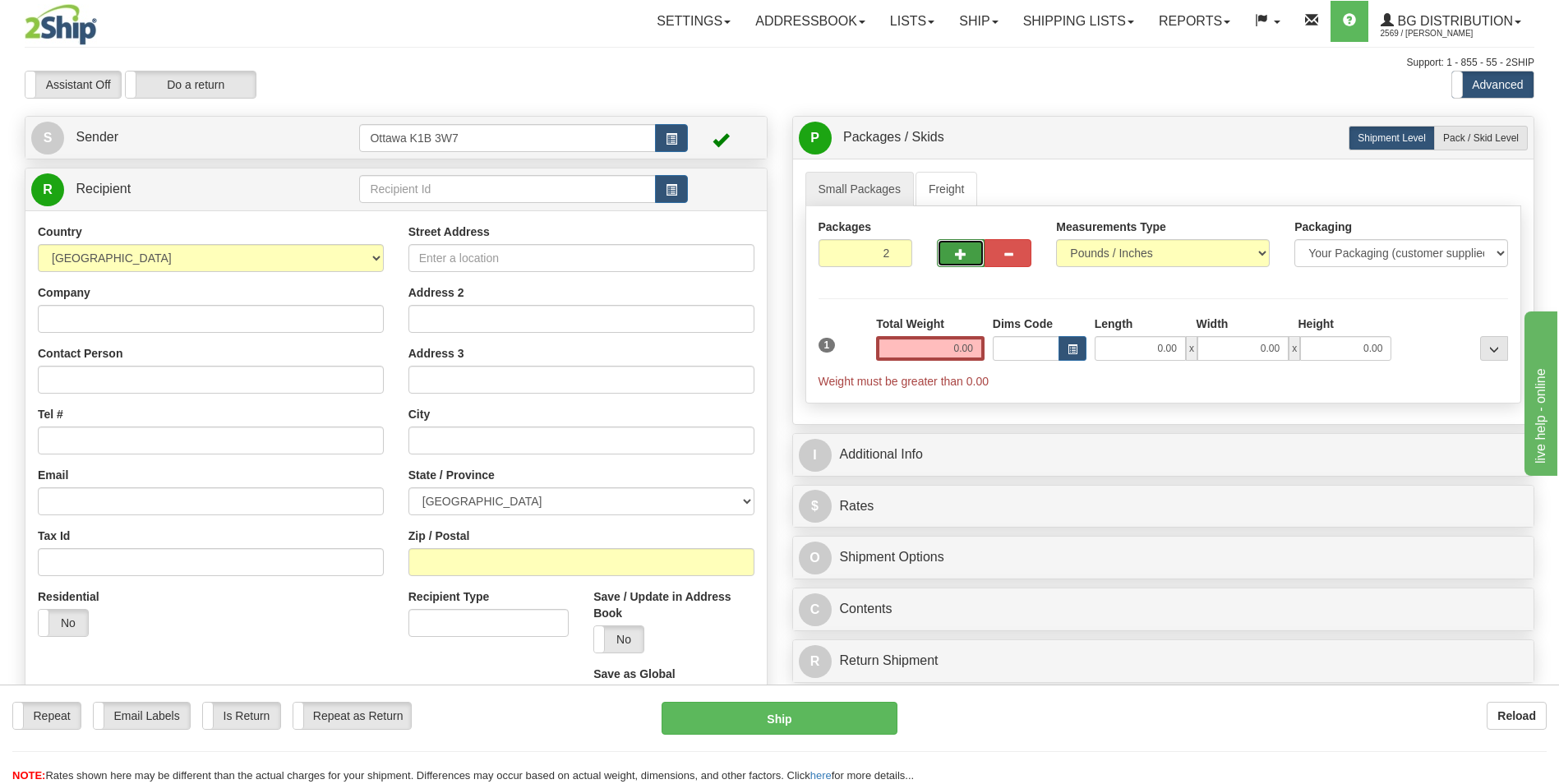
click at [957, 250] on span "button" at bounding box center [961, 254] width 12 height 11
click at [959, 254] on span "button" at bounding box center [961, 254] width 12 height 11
type input "4"
click at [540, 193] on input "text" at bounding box center [506, 189] width 296 height 28
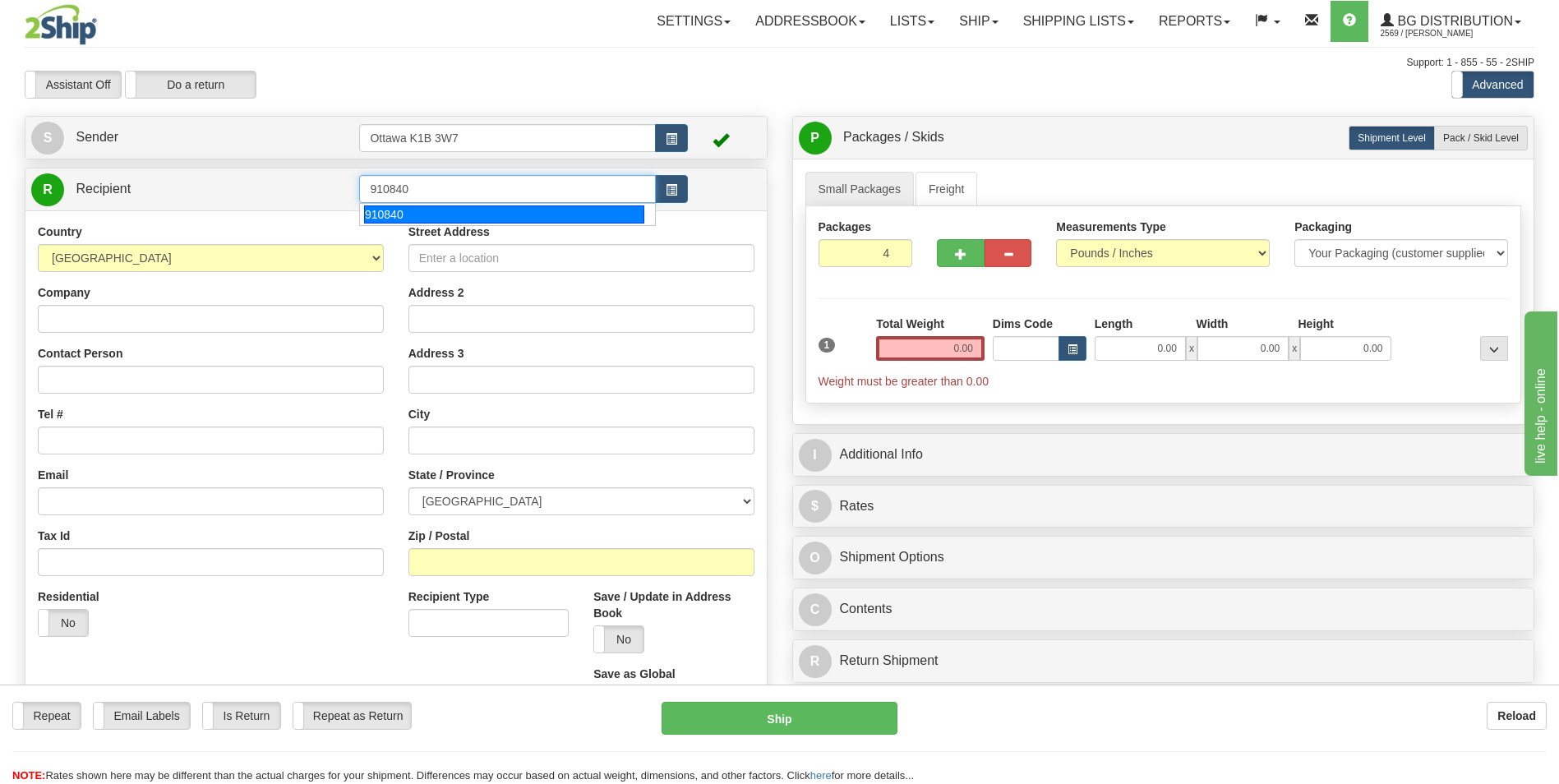
click at [489, 213] on div "910840" at bounding box center [504, 214] width 280 height 18
type input "910840"
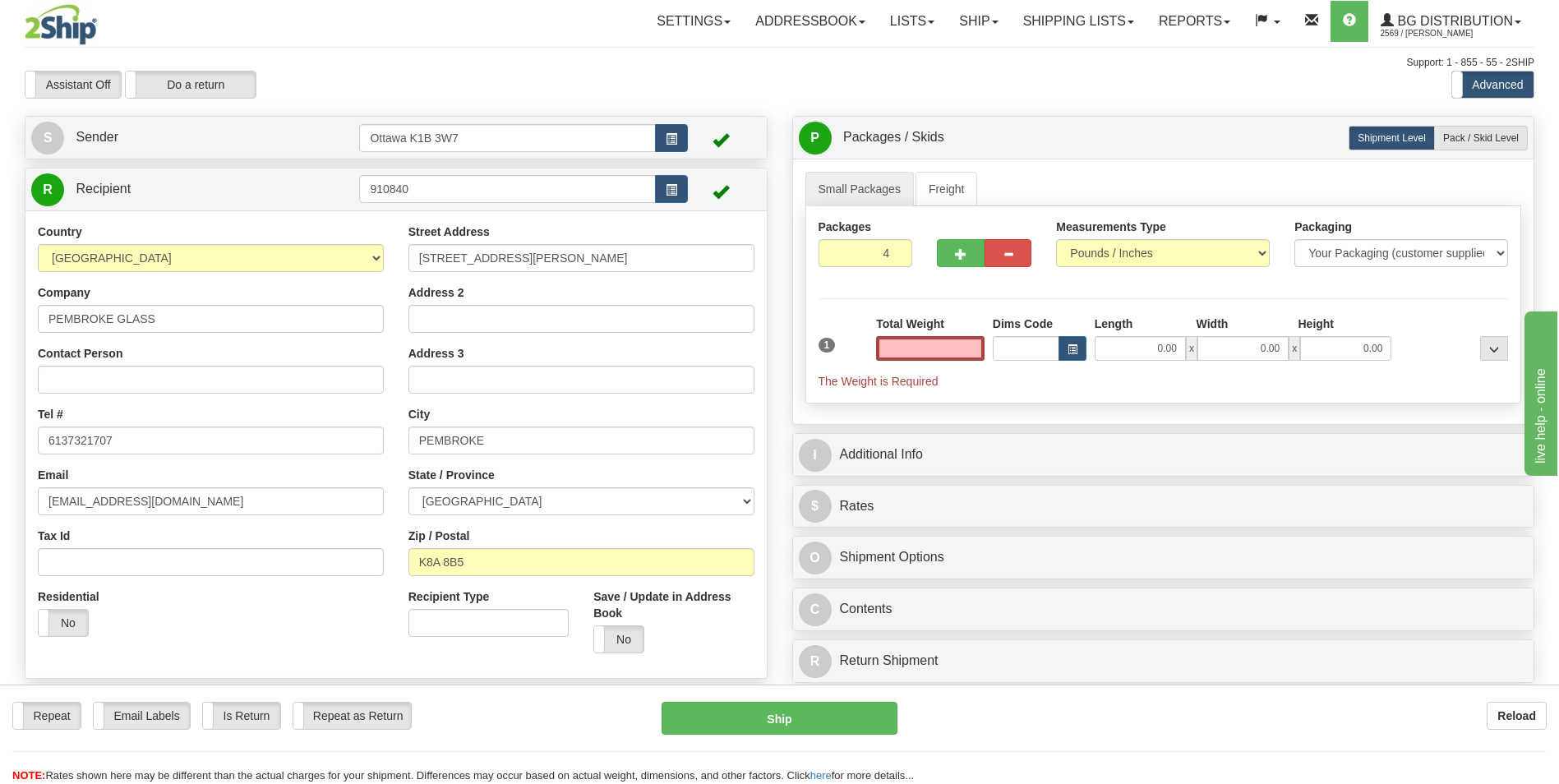
type input "0.00"
drag, startPoint x: 1474, startPoint y: 137, endPoint x: 1397, endPoint y: 178, distance: 87.2
click at [1474, 137] on span "Pack / Skid Level" at bounding box center [1480, 138] width 76 height 12
radio input "true"
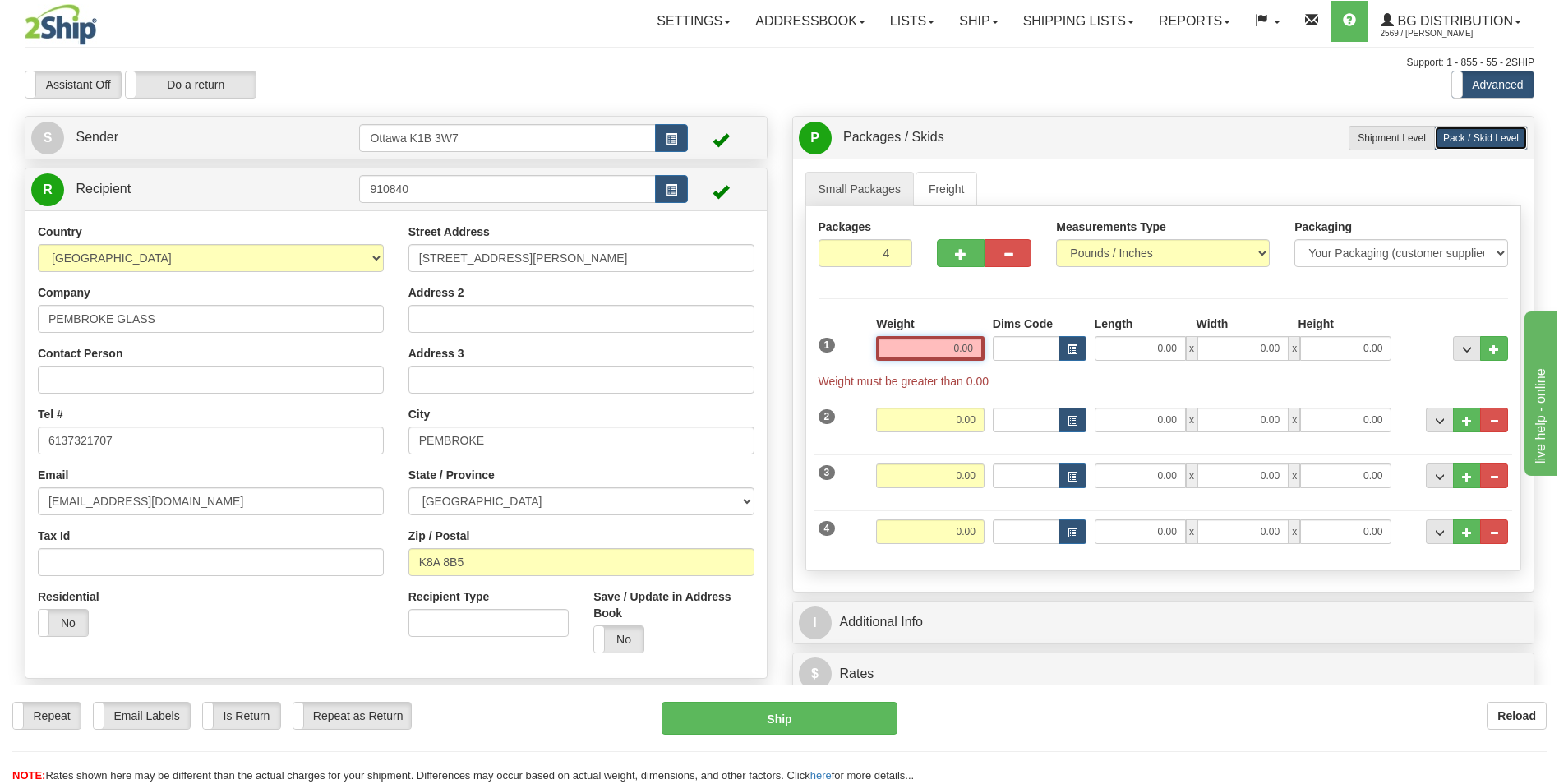
click at [967, 345] on input "0.00" at bounding box center [930, 348] width 108 height 25
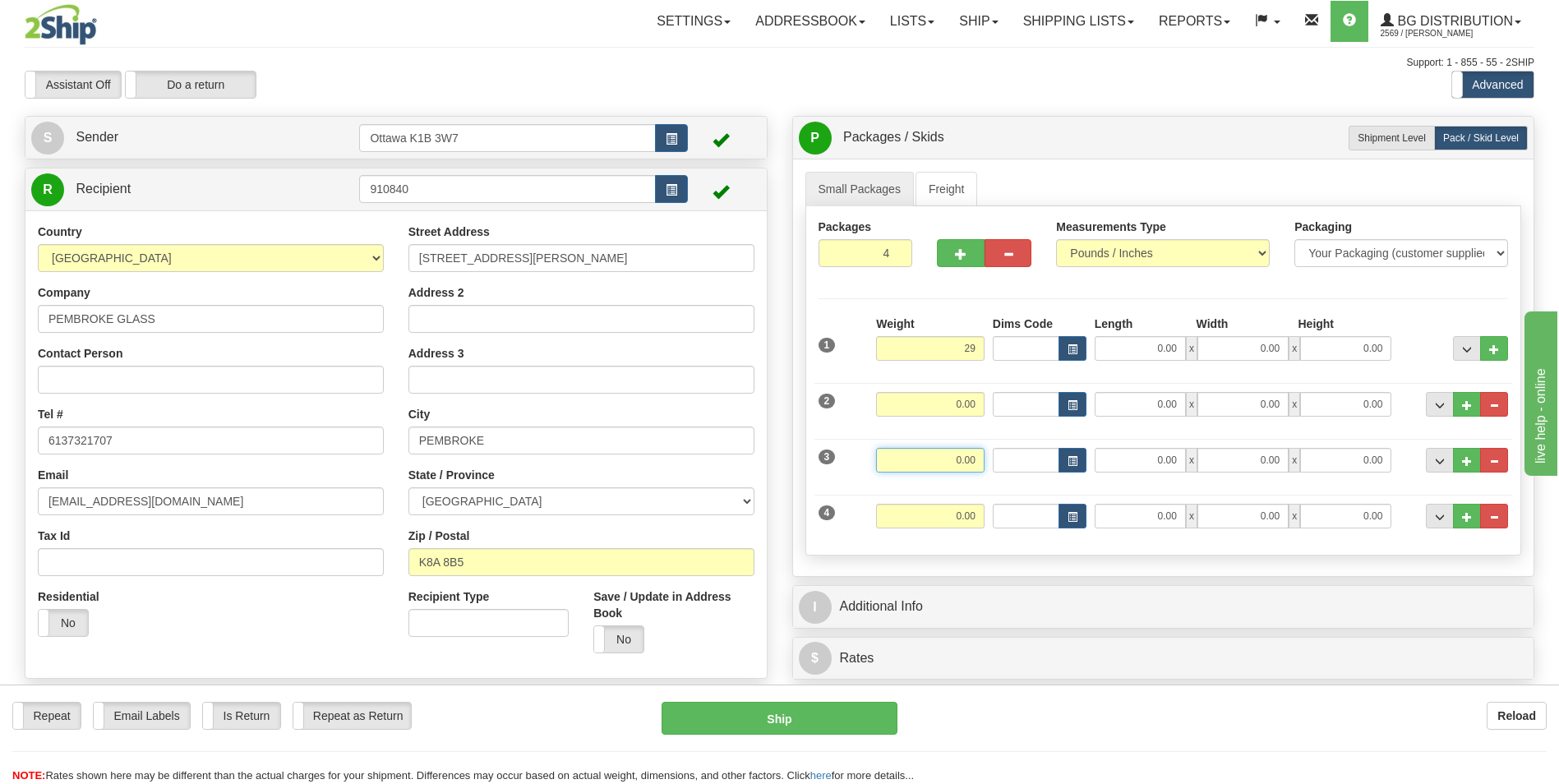
click at [971, 462] on input "0.00" at bounding box center [930, 460] width 108 height 25
type input "29.00"
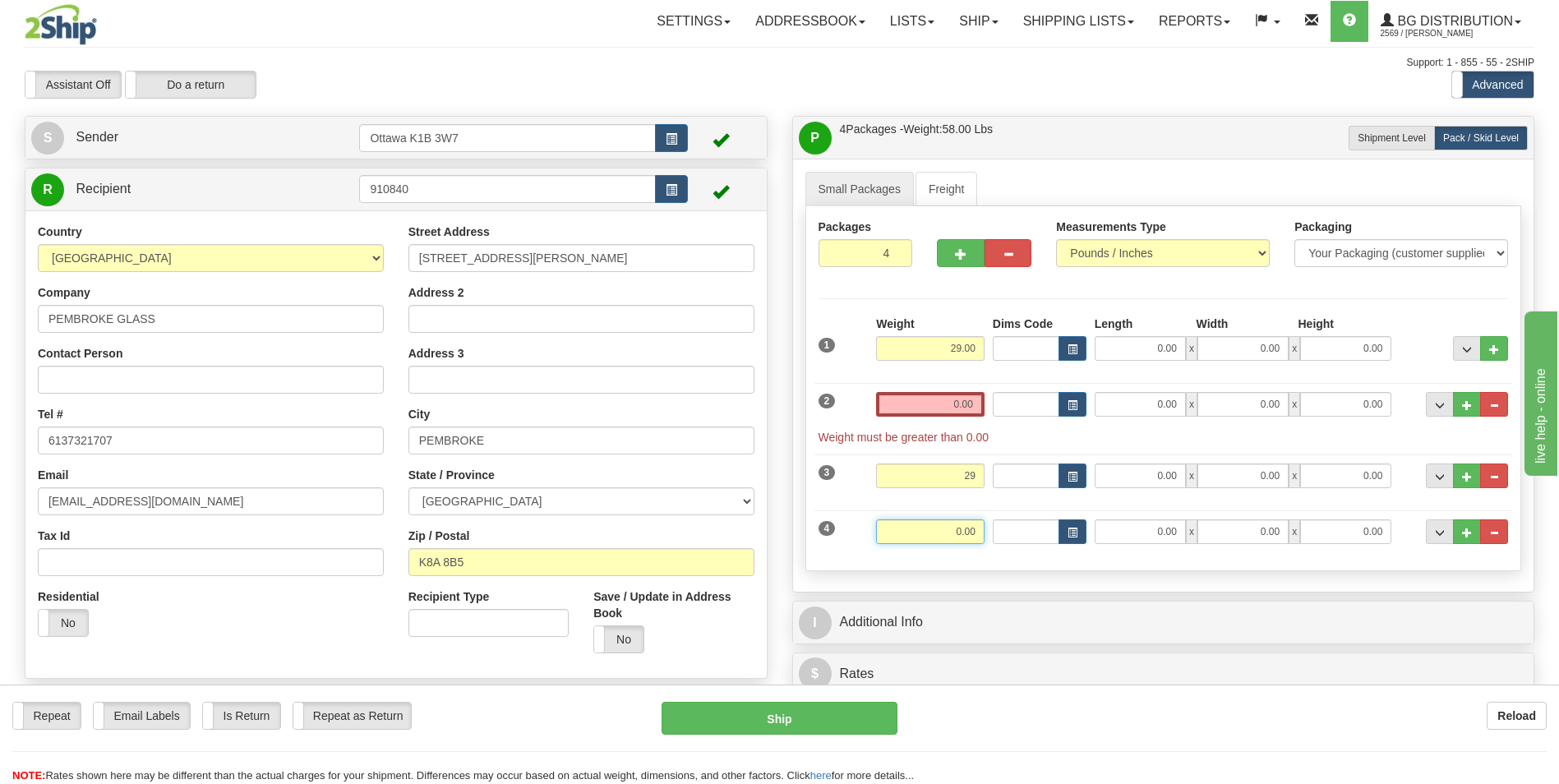
type input "29.00"
click at [979, 527] on input "0.00" at bounding box center [930, 532] width 108 height 25
type input "29.00"
click at [1163, 335] on input "0.00" at bounding box center [1139, 348] width 91 height 25
type input "93.00"
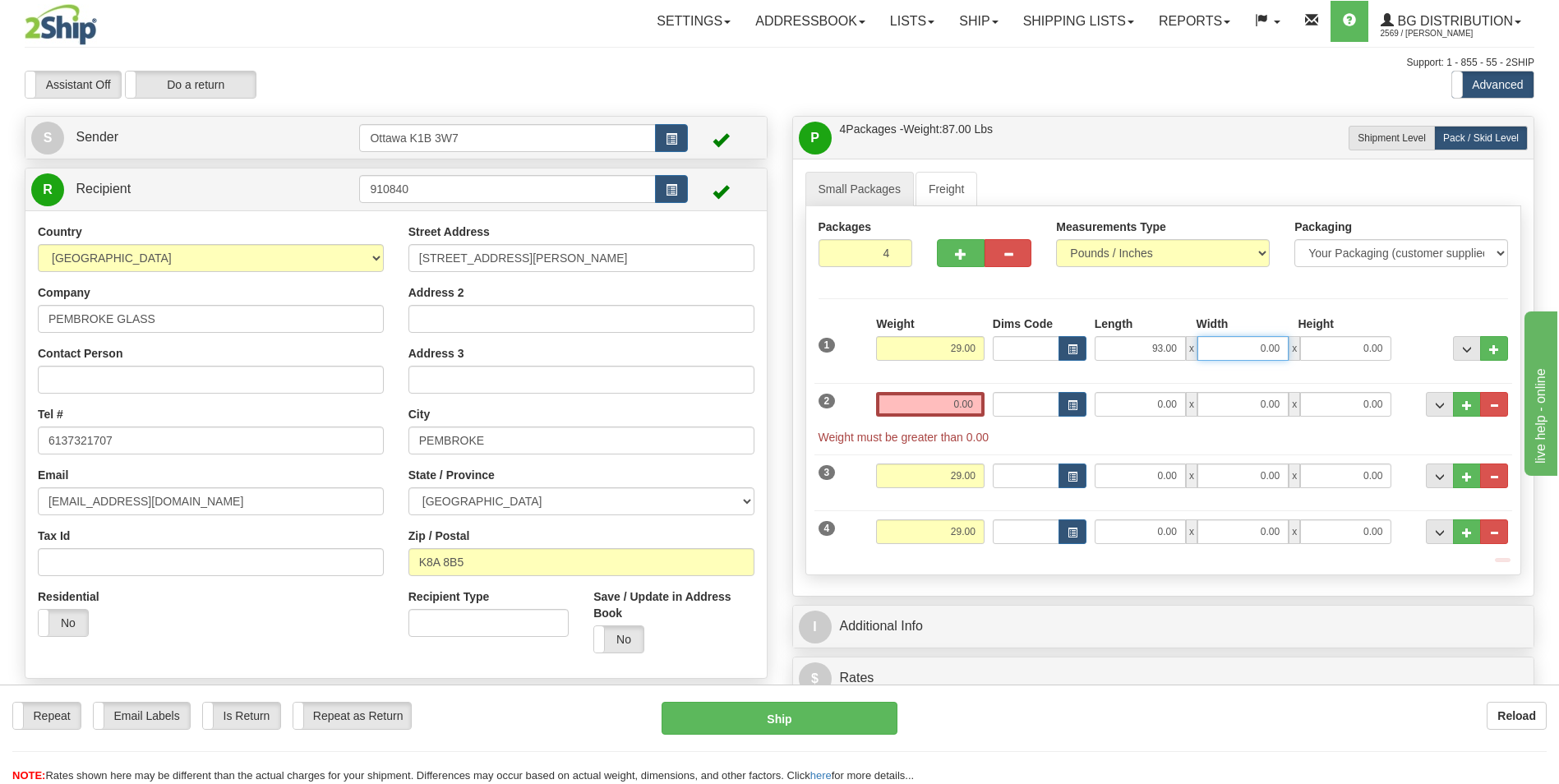
click at [1278, 352] on input "0.00" at bounding box center [1243, 348] width 91 height 25
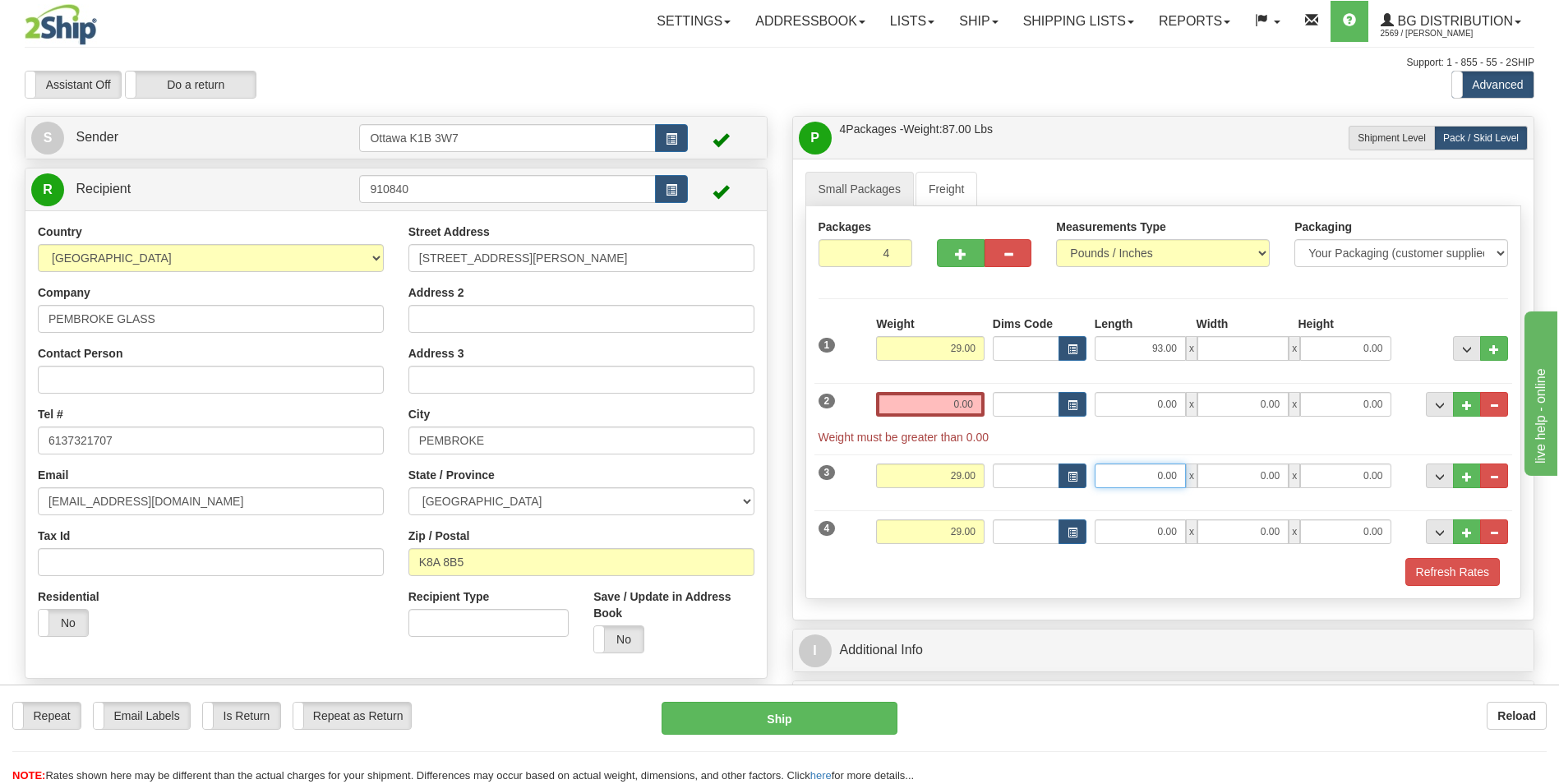
type input "0.00"
click at [1170, 472] on input "0.00" at bounding box center [1139, 475] width 91 height 25
type input "29.00"
type input "17.00"
type input "5.00"
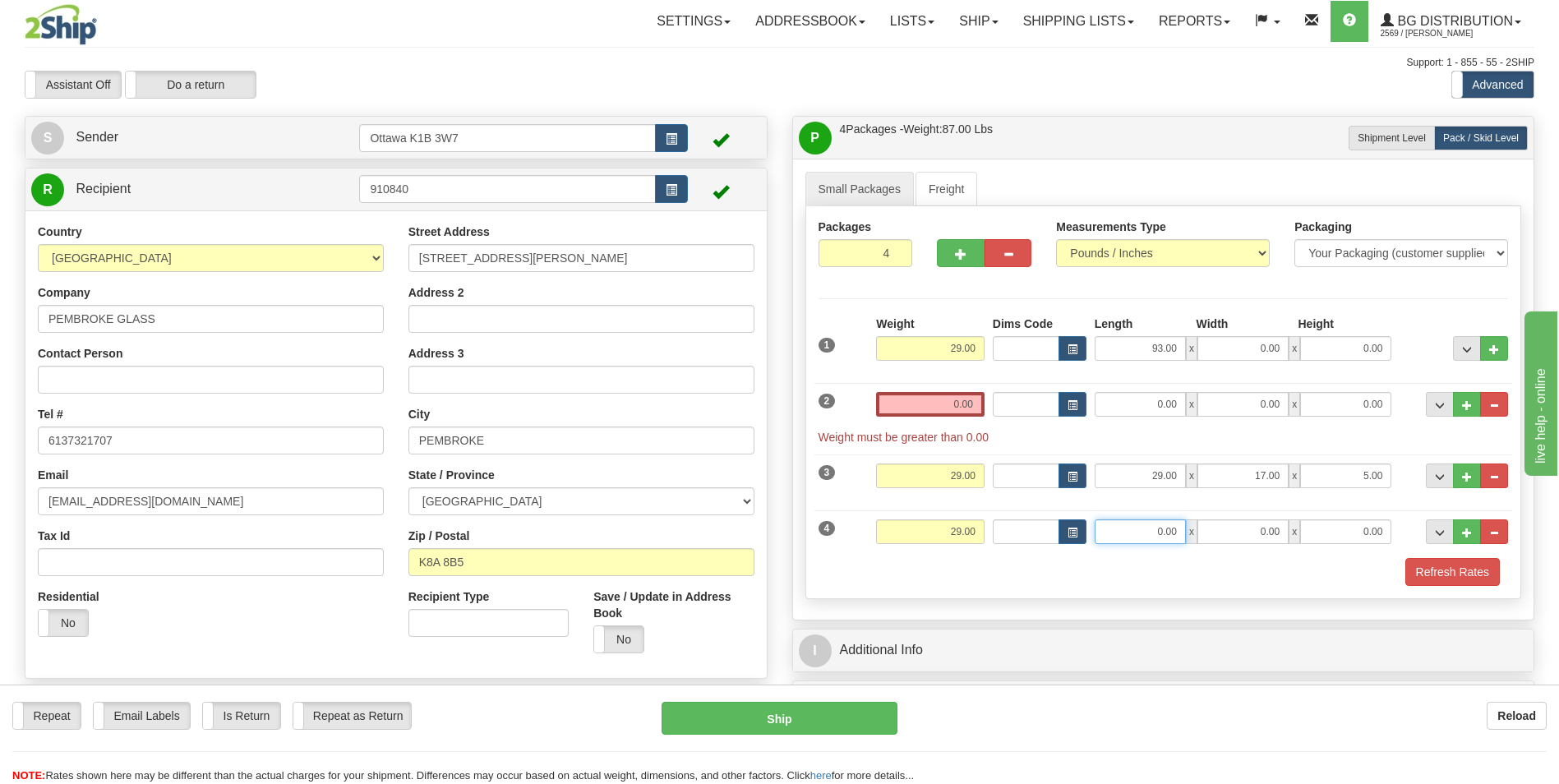
click at [1175, 537] on input "0.00" at bounding box center [1139, 532] width 91 height 25
type input "29.00"
type input "17.00"
type input "5.00"
click at [1169, 394] on input "0.00" at bounding box center [1139, 404] width 91 height 25
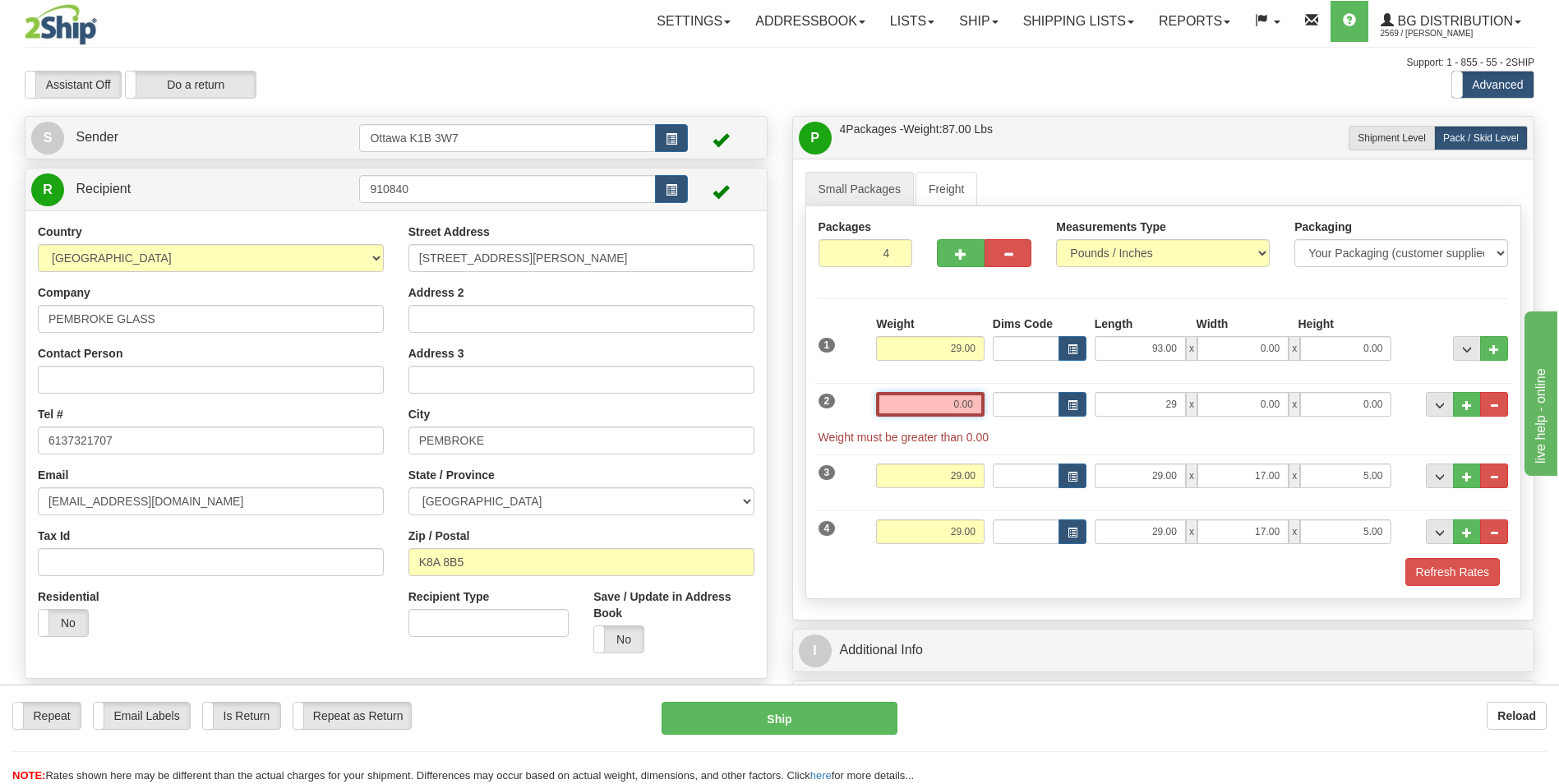
type input "29.00"
click at [962, 401] on input "0.00" at bounding box center [930, 404] width 108 height 25
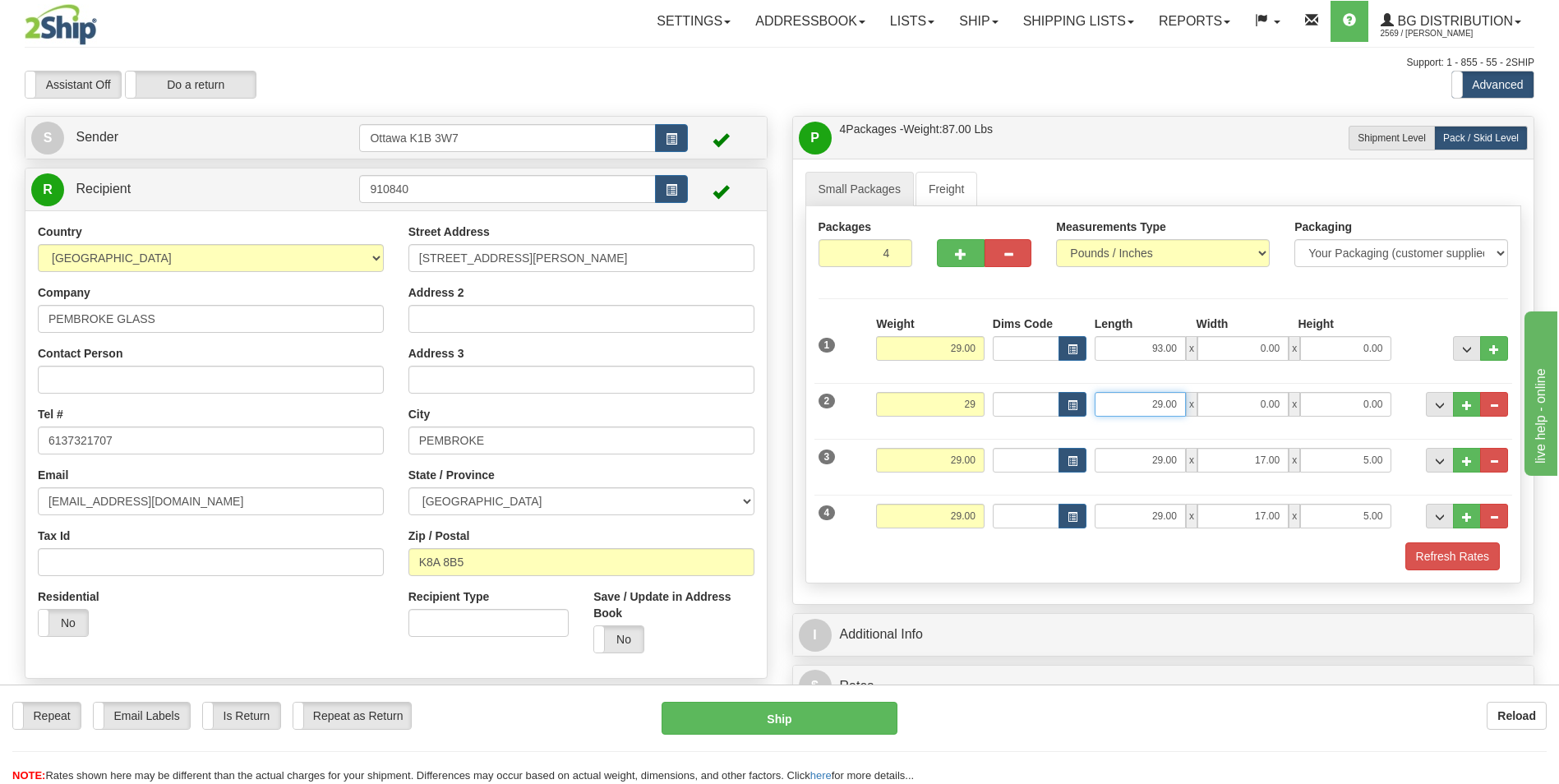
click at [1163, 401] on input "29.00" at bounding box center [1139, 404] width 91 height 25
type input "29.00"
type input "."
type input "42.00"
type input "8.00"
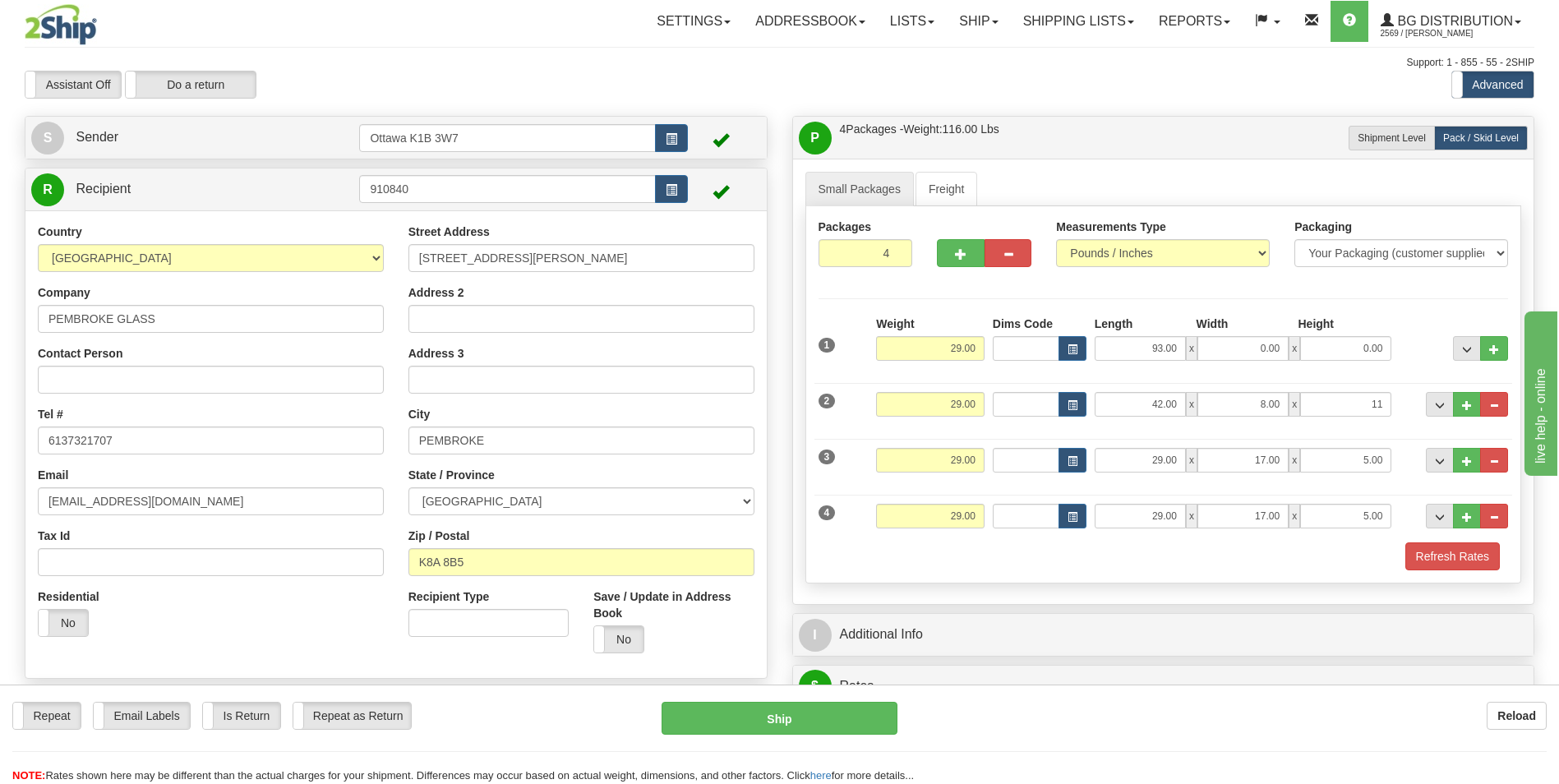
type input "11.00"
click at [860, 408] on div "2" at bounding box center [843, 400] width 58 height 16
click at [1241, 346] on input "0.00" at bounding box center [1243, 348] width 91 height 25
type input "7.00"
type input "5.00"
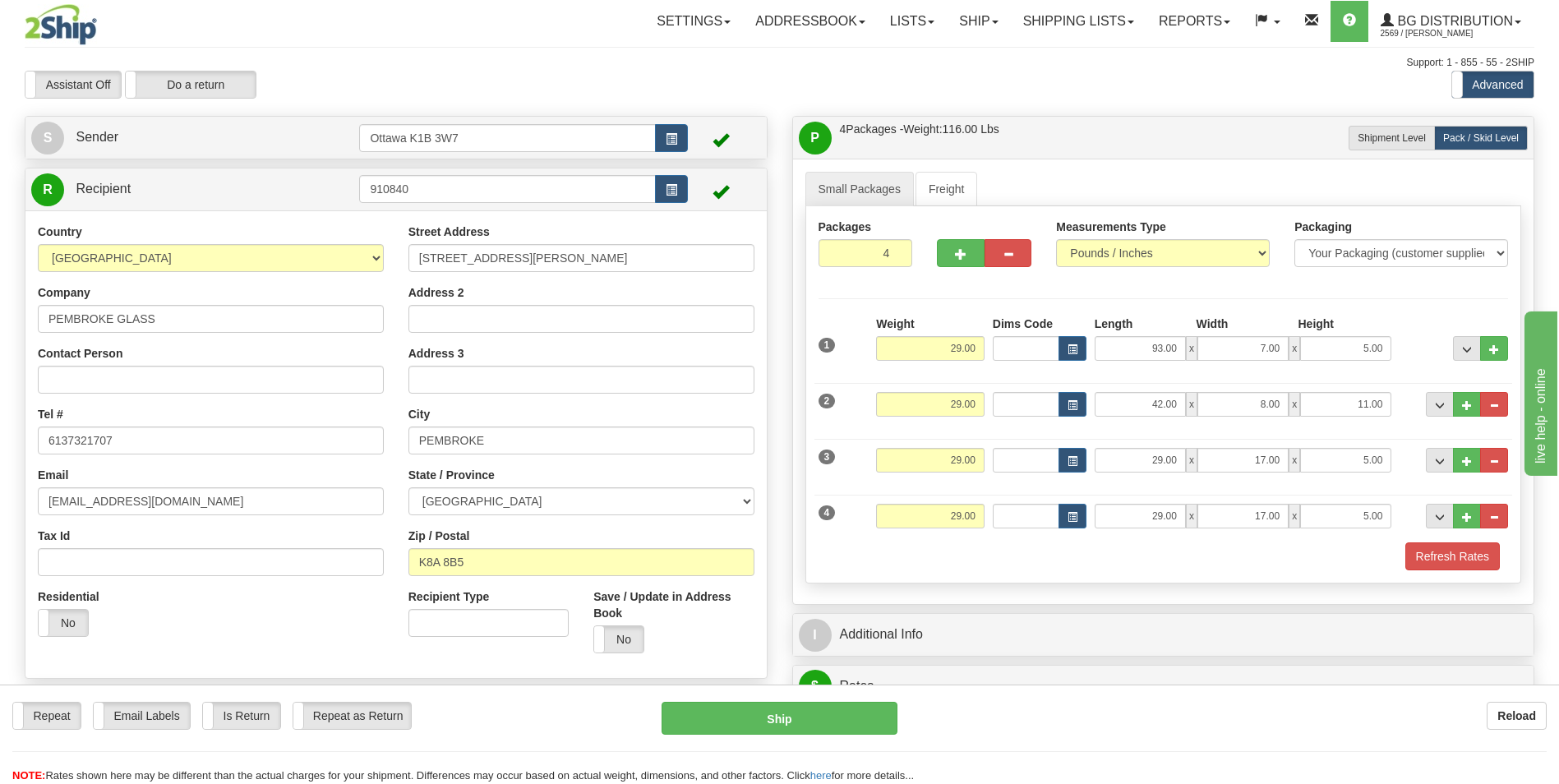
click at [1039, 291] on div "Packages 4 4 Measurements Type" at bounding box center [1163, 394] width 716 height 377
click at [975, 347] on input "29.00" at bounding box center [930, 348] width 108 height 25
click at [964, 350] on input "29.00" at bounding box center [930, 348] width 108 height 25
click at [991, 305] on div "Packages 4 4 Measurements Type" at bounding box center [1163, 394] width 716 height 377
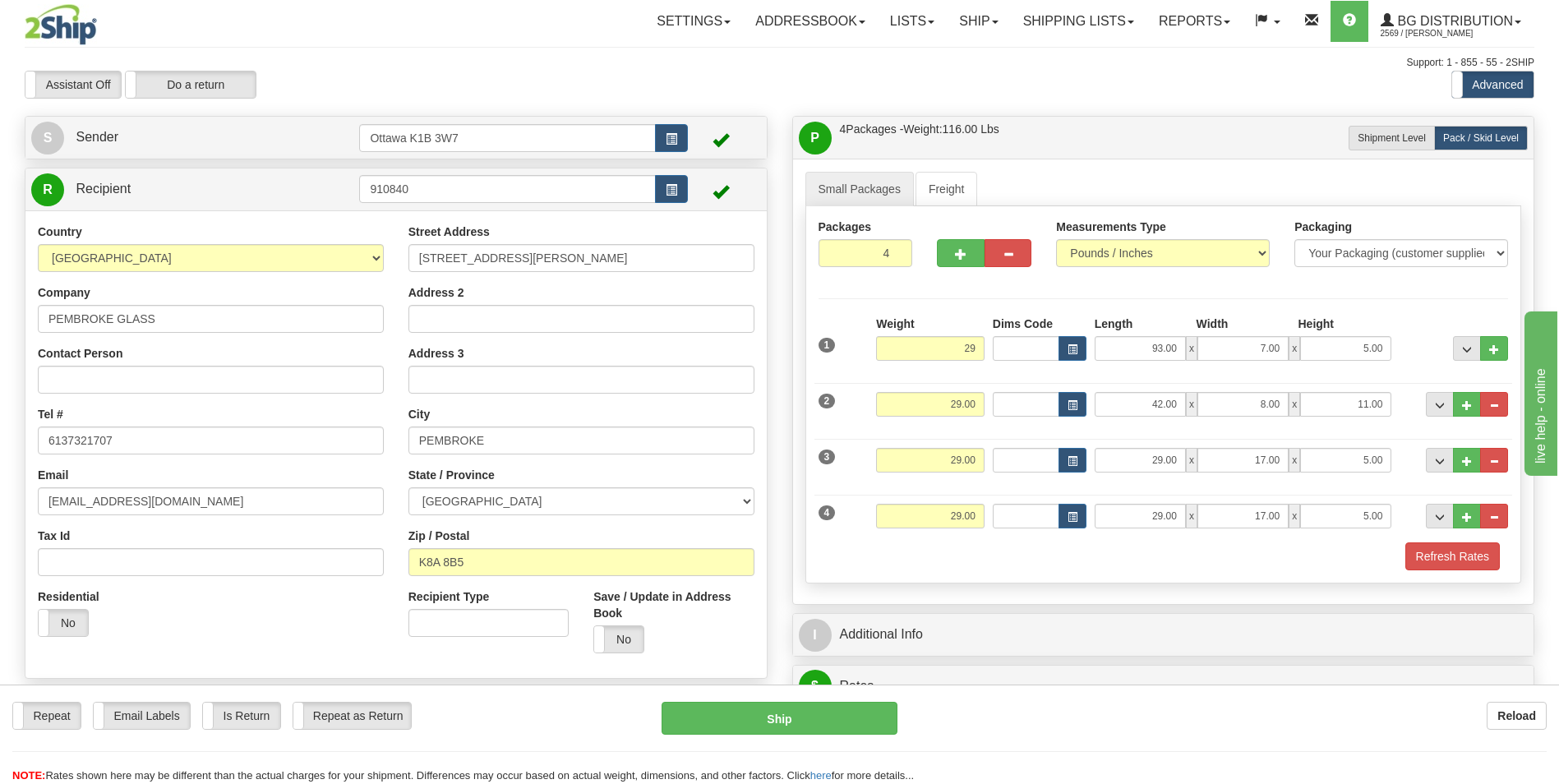
type input "29.00"
click at [963, 465] on input "29.00" at bounding box center [930, 460] width 108 height 25
type input "28.00"
click at [960, 514] on input "29.00" at bounding box center [930, 516] width 108 height 25
type input "28.00"
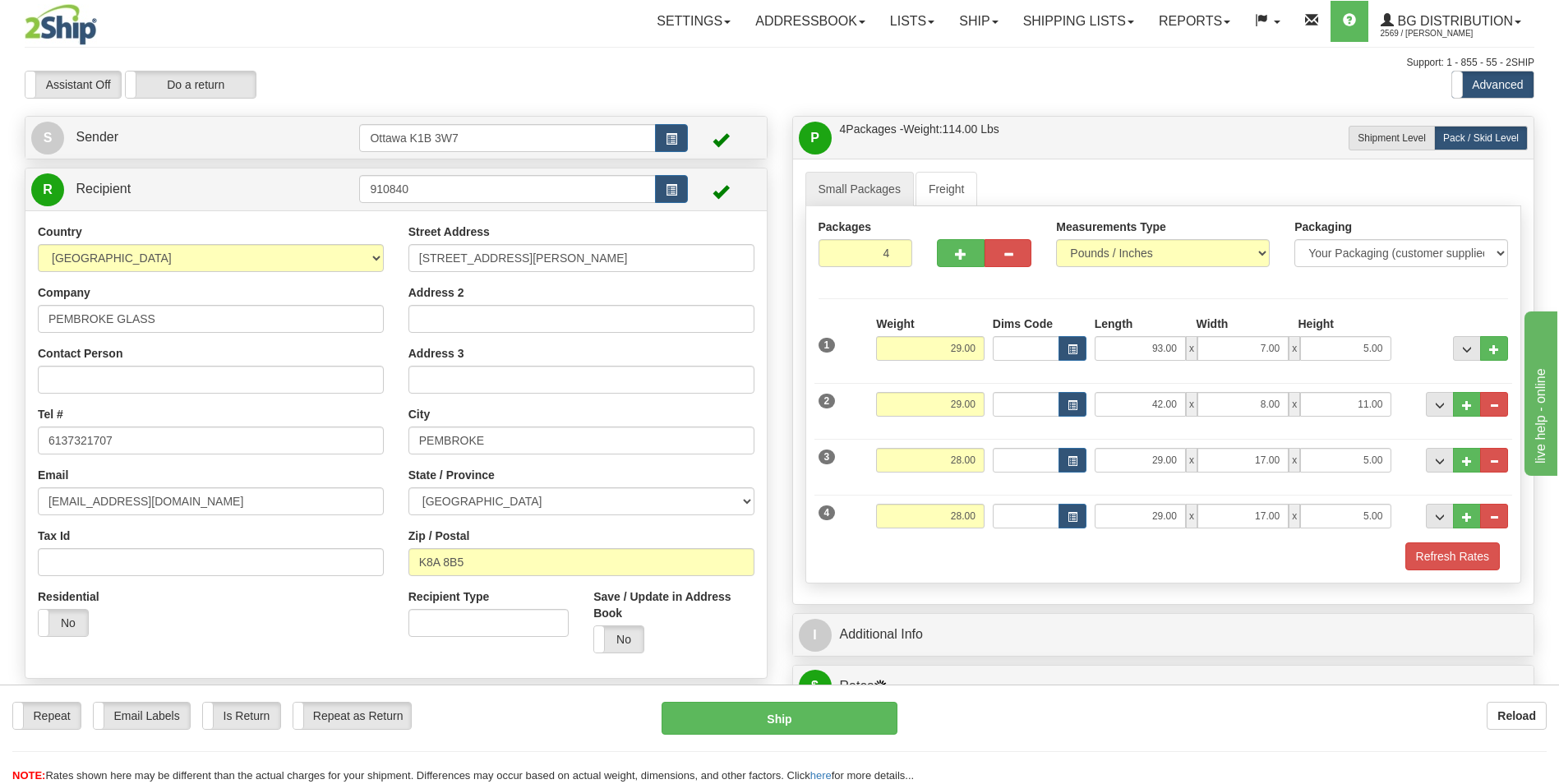
click at [1041, 565] on div "Refresh Rates" at bounding box center [1163, 556] width 698 height 28
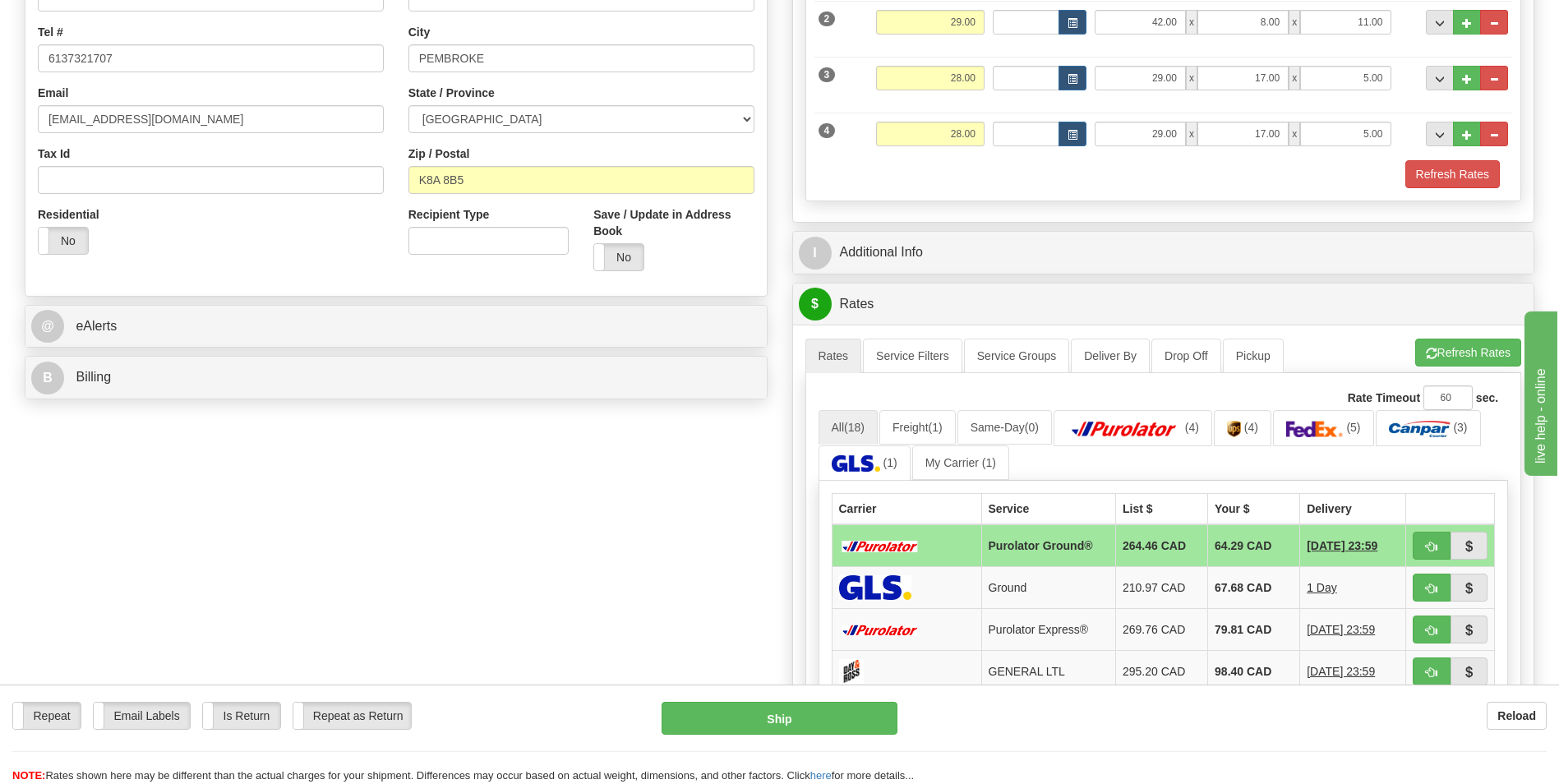
scroll to position [410, 0]
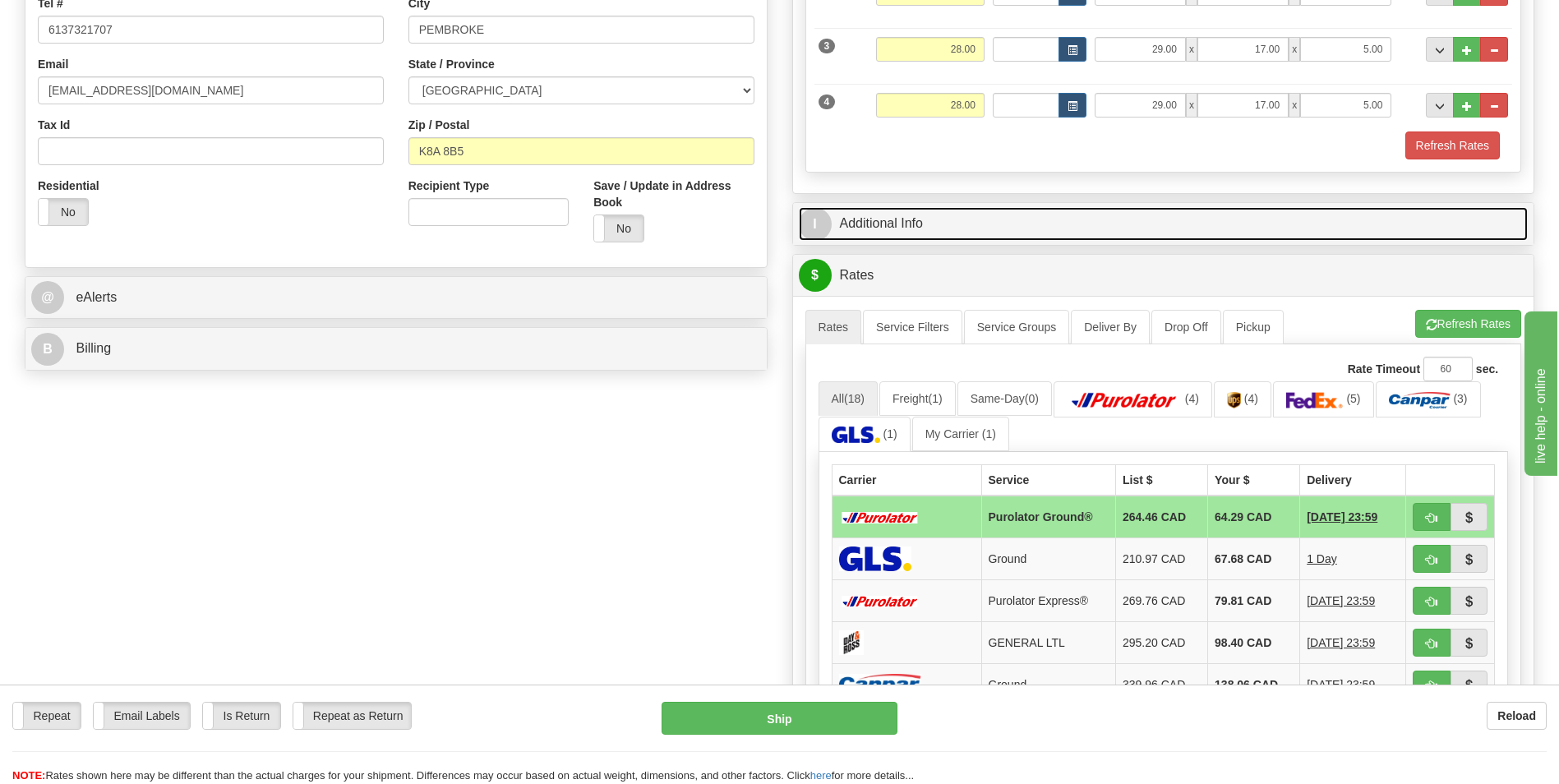
click at [969, 228] on link "I Additional Info" at bounding box center [1163, 223] width 730 height 34
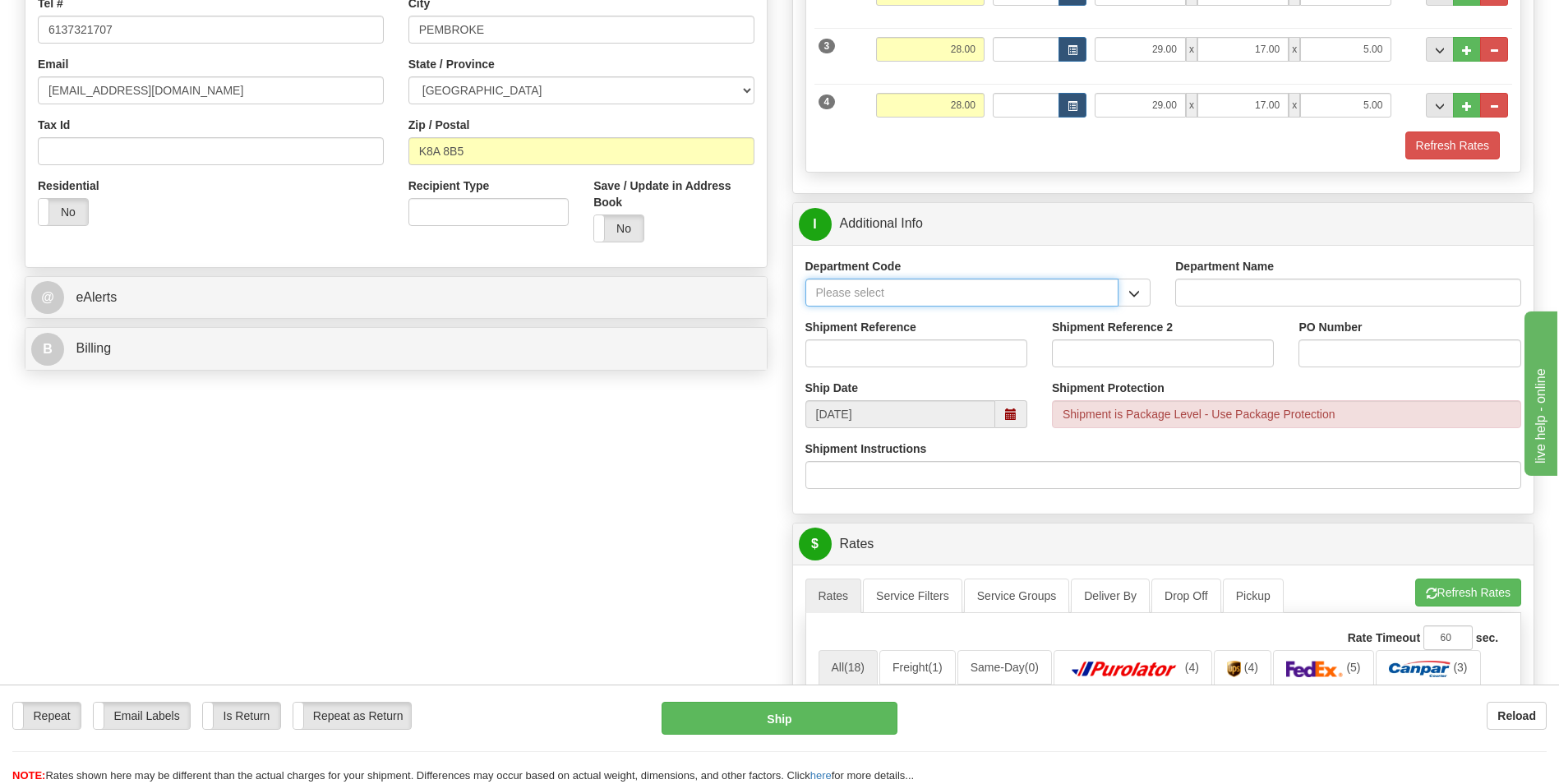
click at [973, 293] on input "Department Code" at bounding box center [962, 292] width 314 height 28
click at [1131, 299] on span "button" at bounding box center [1134, 293] width 12 height 11
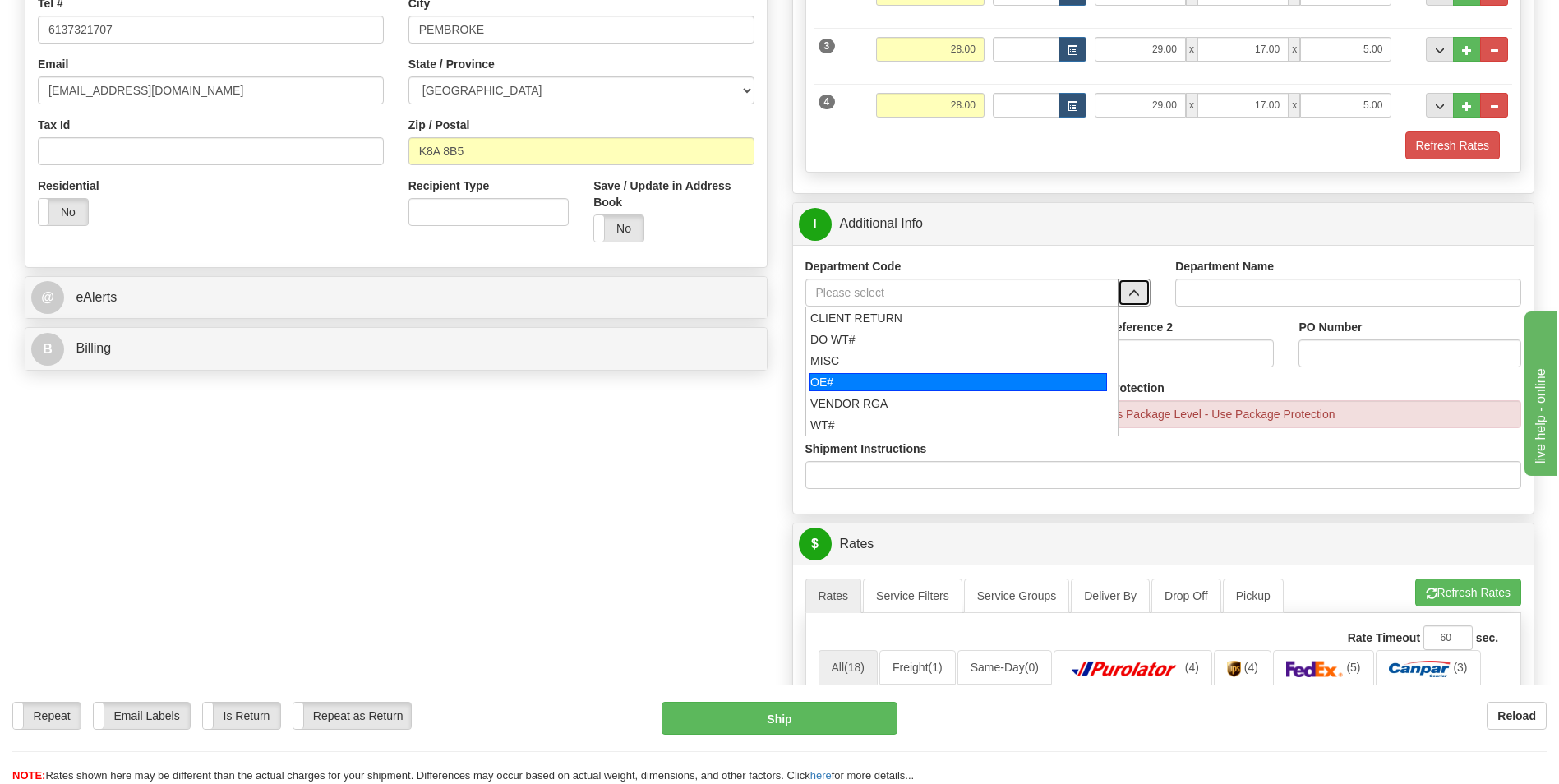
click at [926, 376] on div "OE#" at bounding box center [958, 381] width 297 height 18
type input "OE#"
type input "ORDERS"
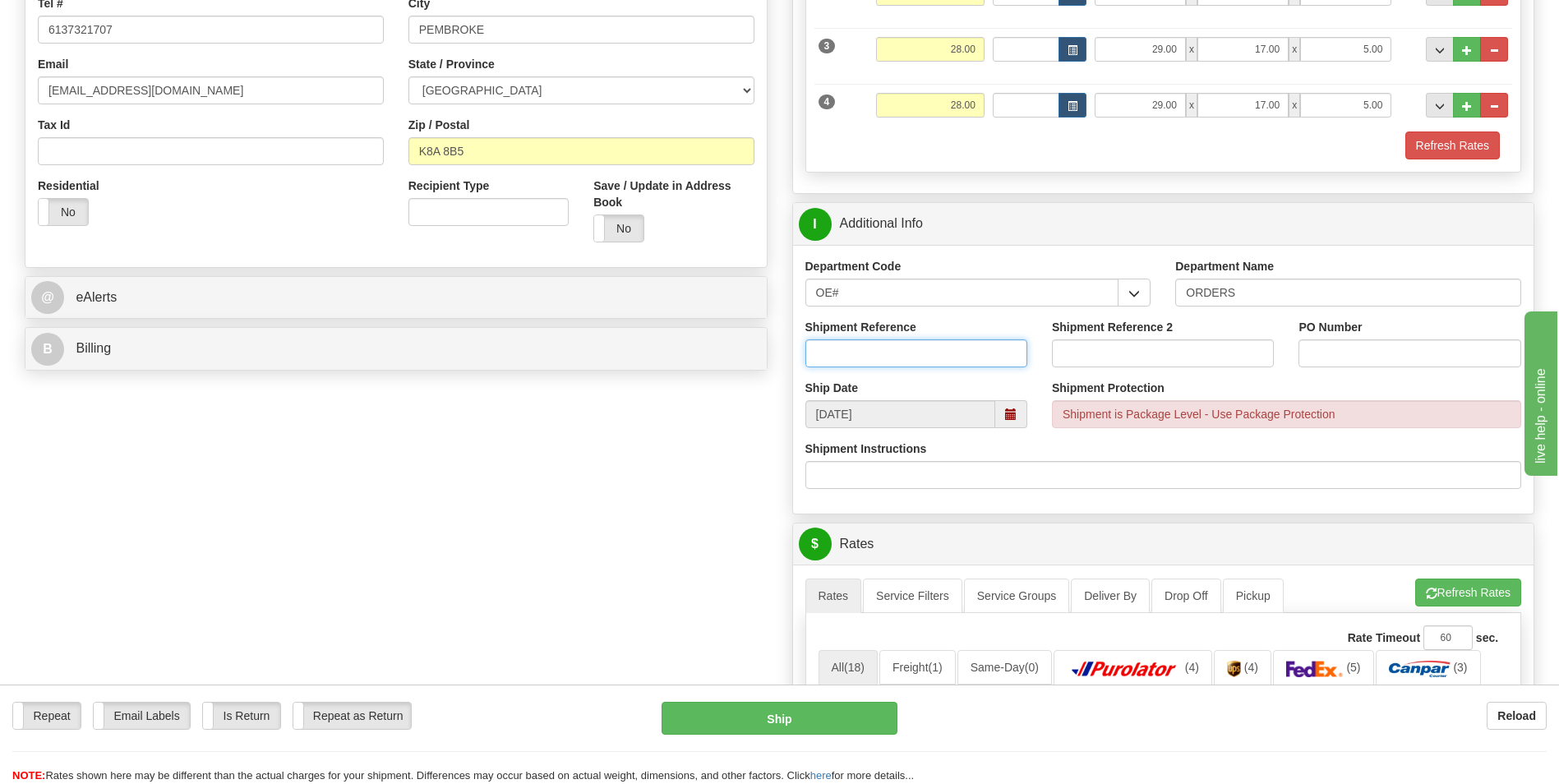
click at [901, 341] on input "Shipment Reference" at bounding box center [916, 353] width 221 height 28
type input "10204386-00"
click at [1091, 363] on input "Shipment Reference 2" at bounding box center [1162, 353] width 221 height 28
type input "10204388-00"
click at [1332, 352] on input "PO Number" at bounding box center [1408, 353] width 221 height 28
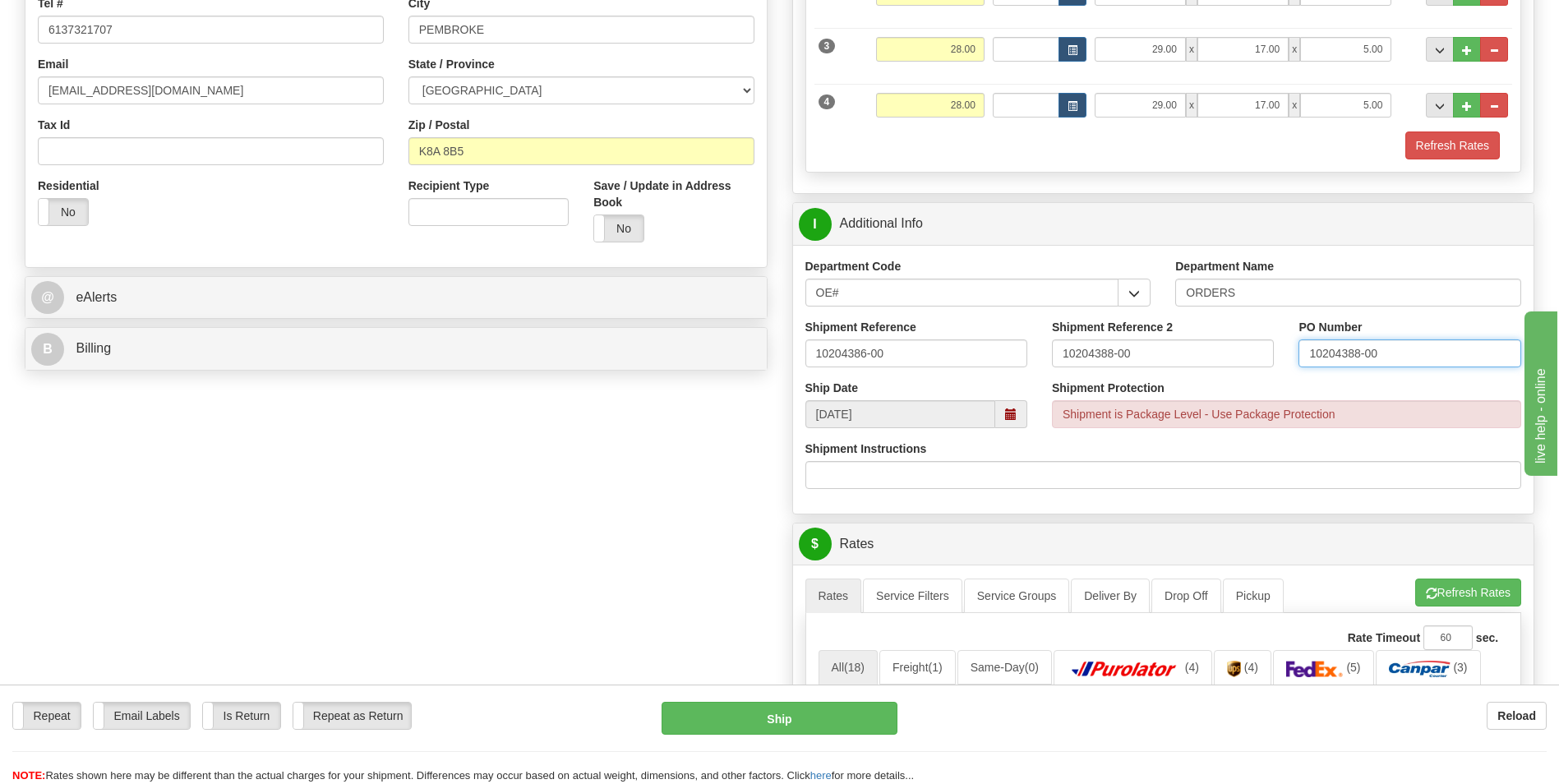
type input "10204388-00"
drag, startPoint x: 1152, startPoint y: 344, endPoint x: 1062, endPoint y: 346, distance: 90.0
click at [1062, 346] on input "10204388-00" at bounding box center [1162, 353] width 221 height 28
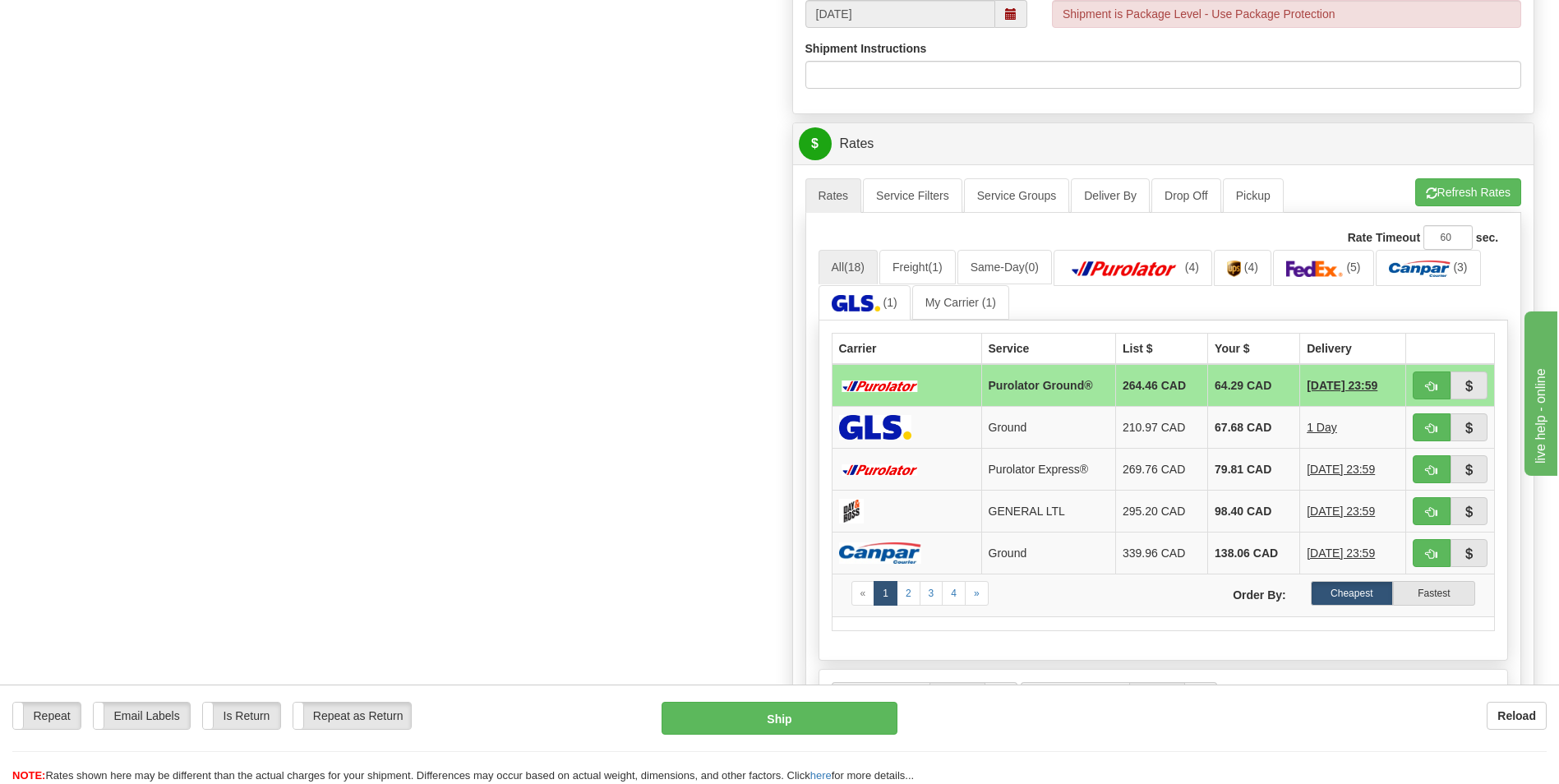
scroll to position [821, 0]
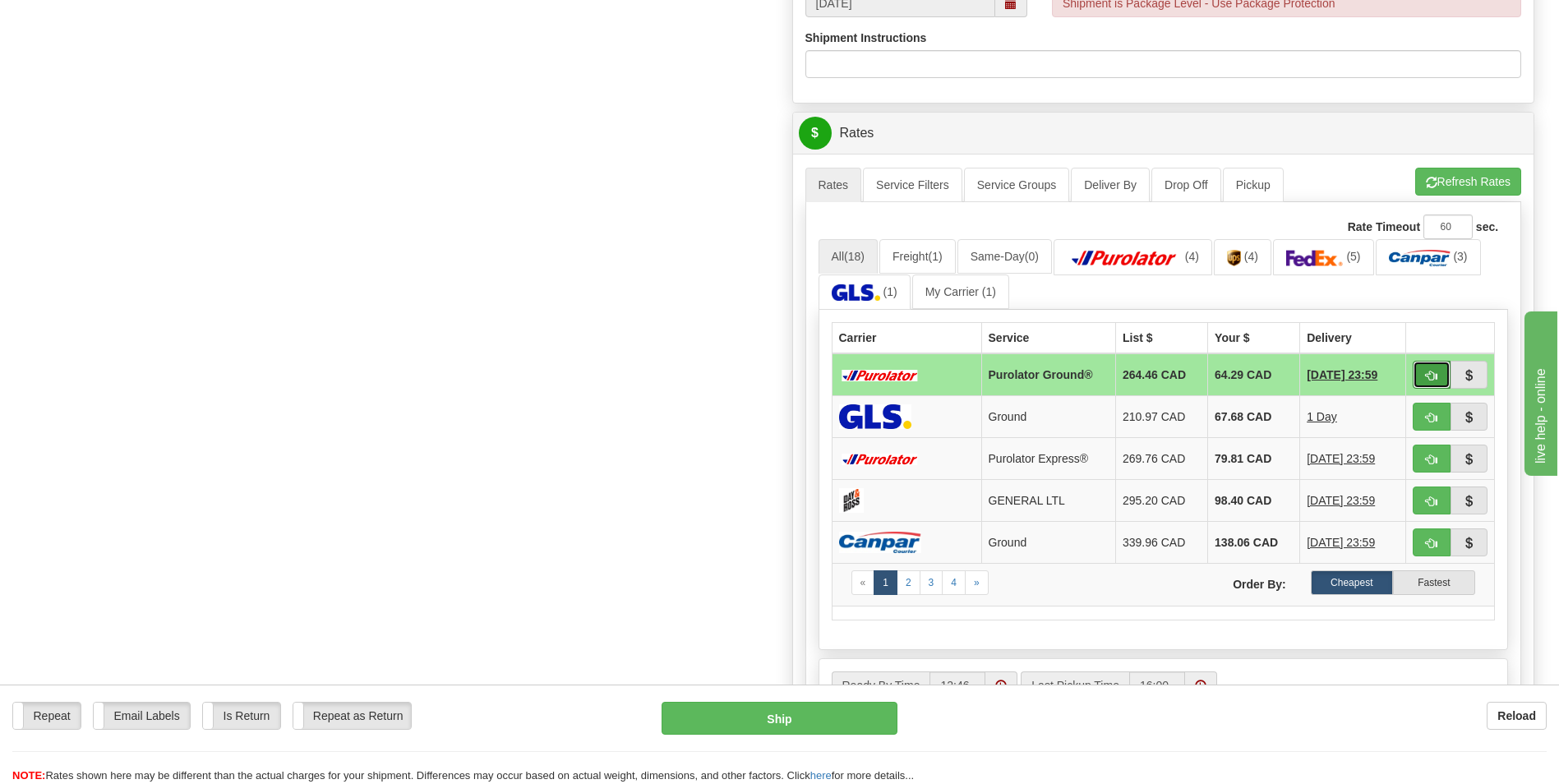
click at [1428, 380] on span "button" at bounding box center [1431, 375] width 12 height 11
type input "260"
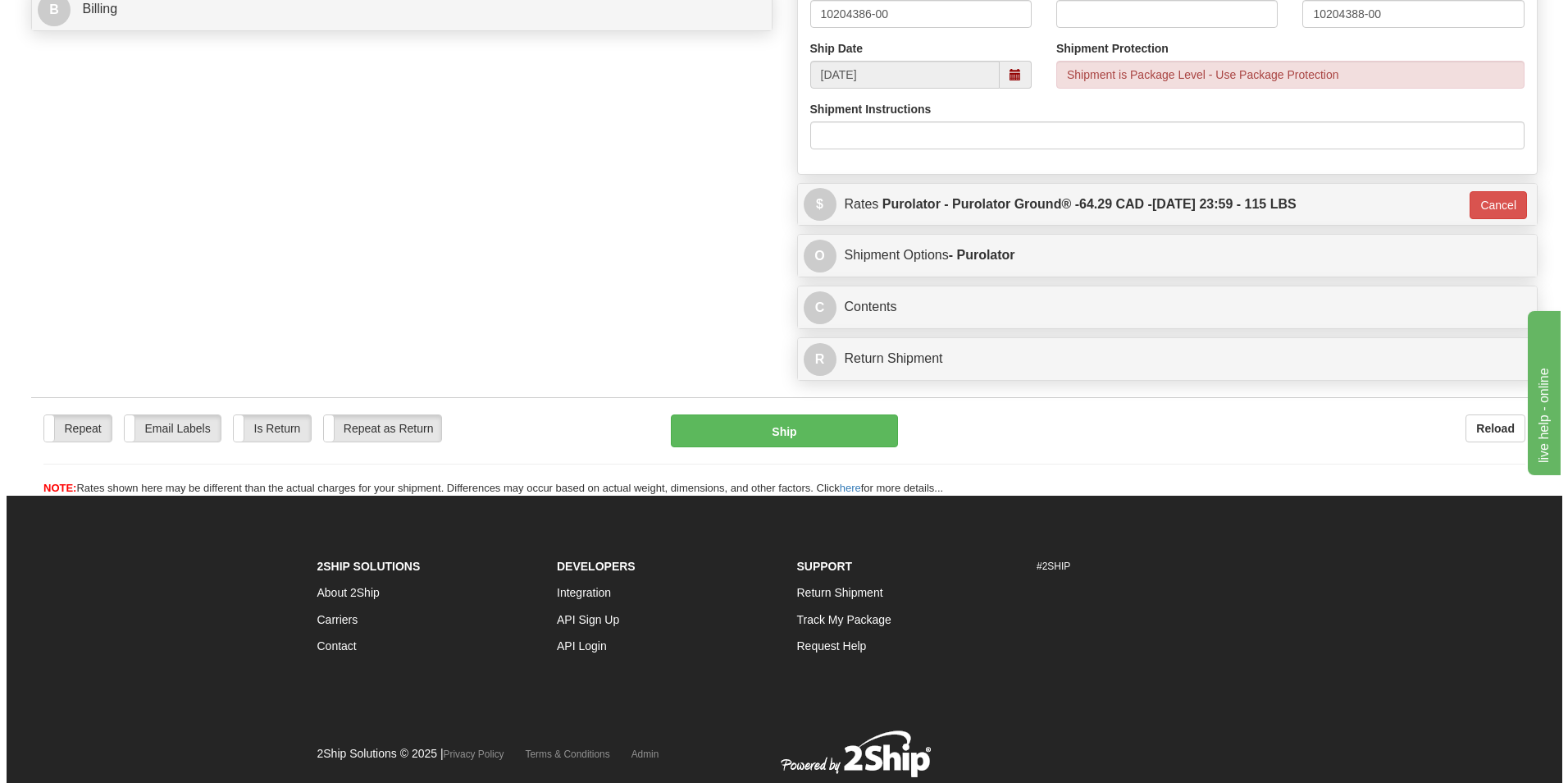
scroll to position [720, 0]
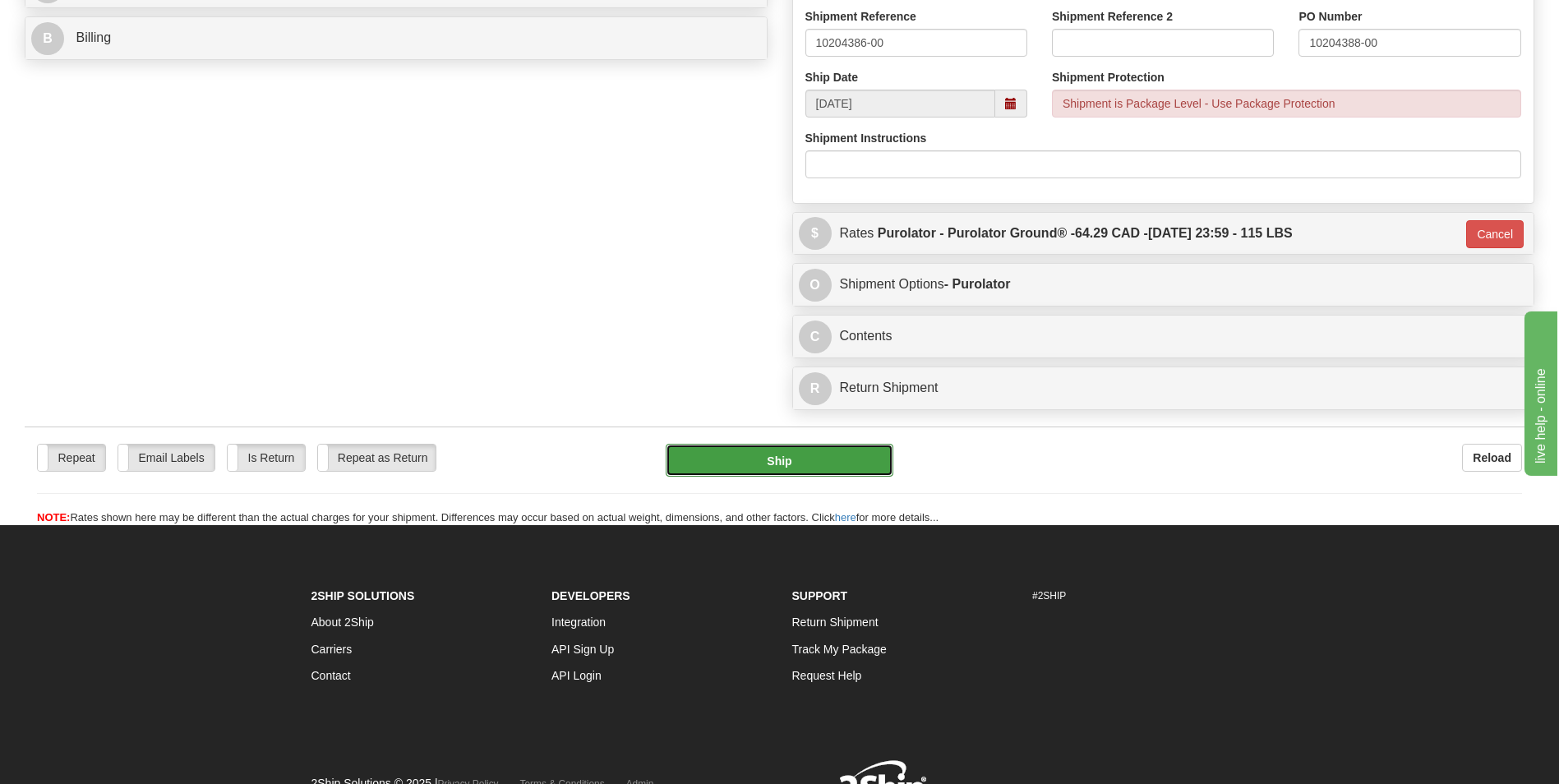
click at [798, 451] on button "Ship" at bounding box center [779, 460] width 227 height 33
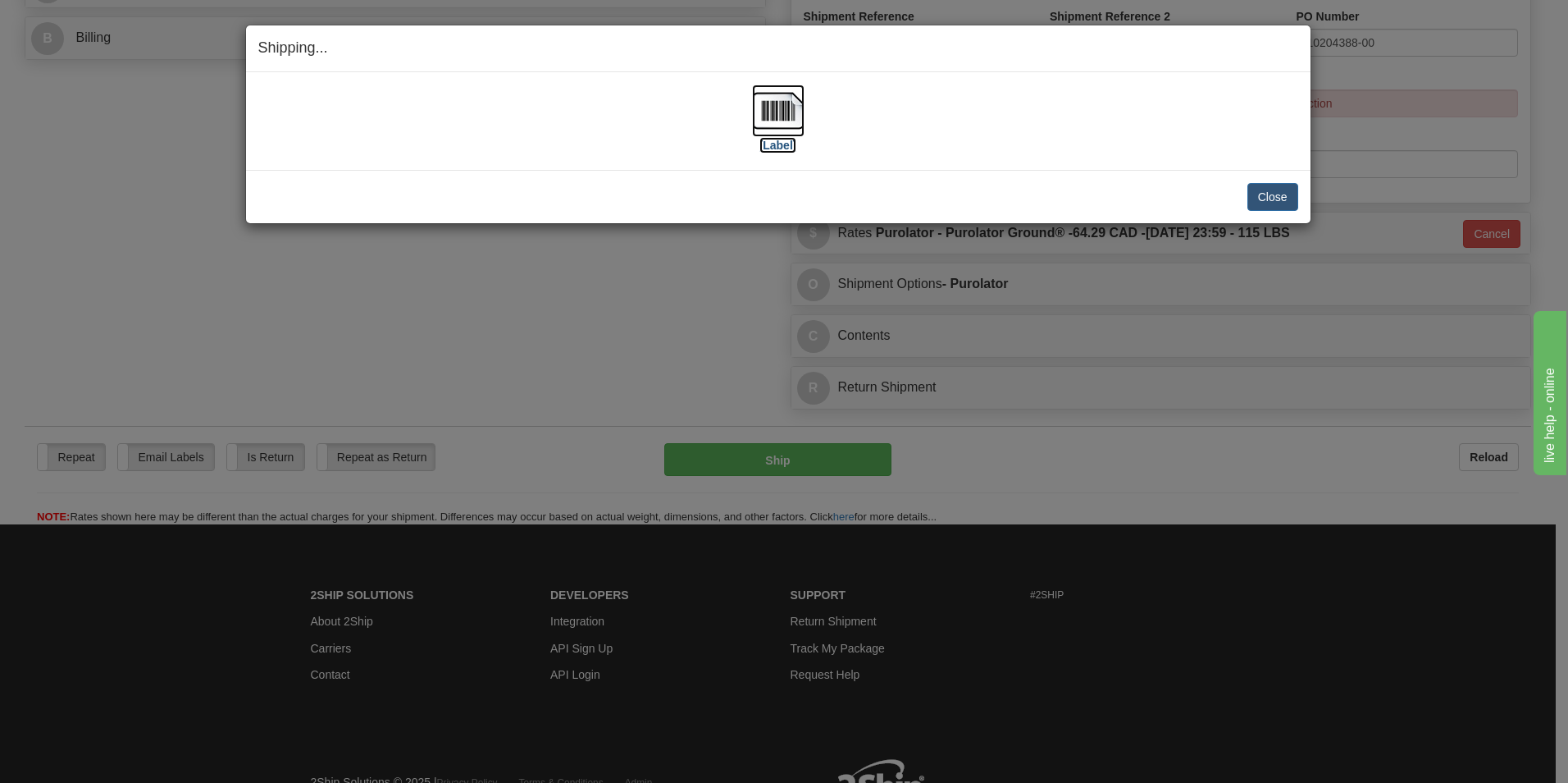
click at [777, 150] on label "[Label]" at bounding box center [778, 145] width 37 height 16
click at [1265, 190] on button "Close" at bounding box center [1271, 196] width 51 height 28
